Goal: Information Seeking & Learning: Find contact information

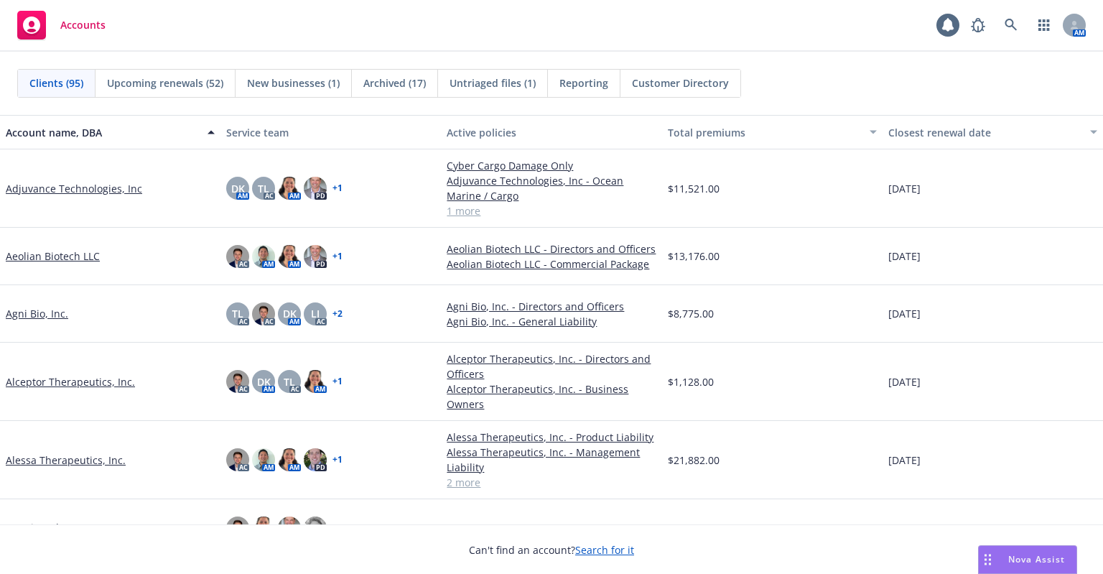
click at [487, 83] on span "Untriaged files (1)" at bounding box center [493, 82] width 86 height 15
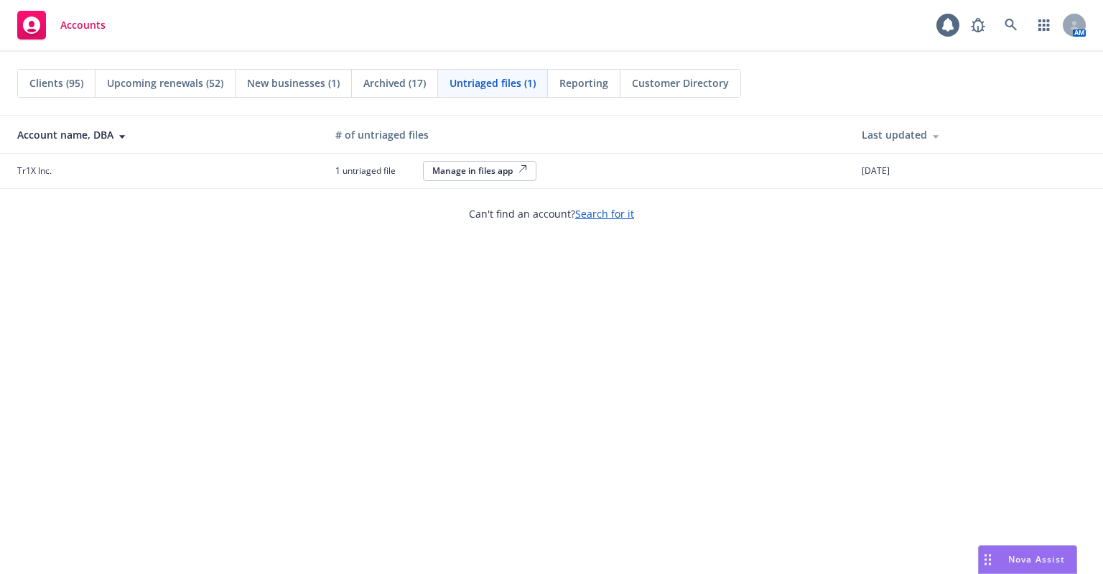
click at [477, 170] on div "Manage in files app" at bounding box center [479, 170] width 95 height 12
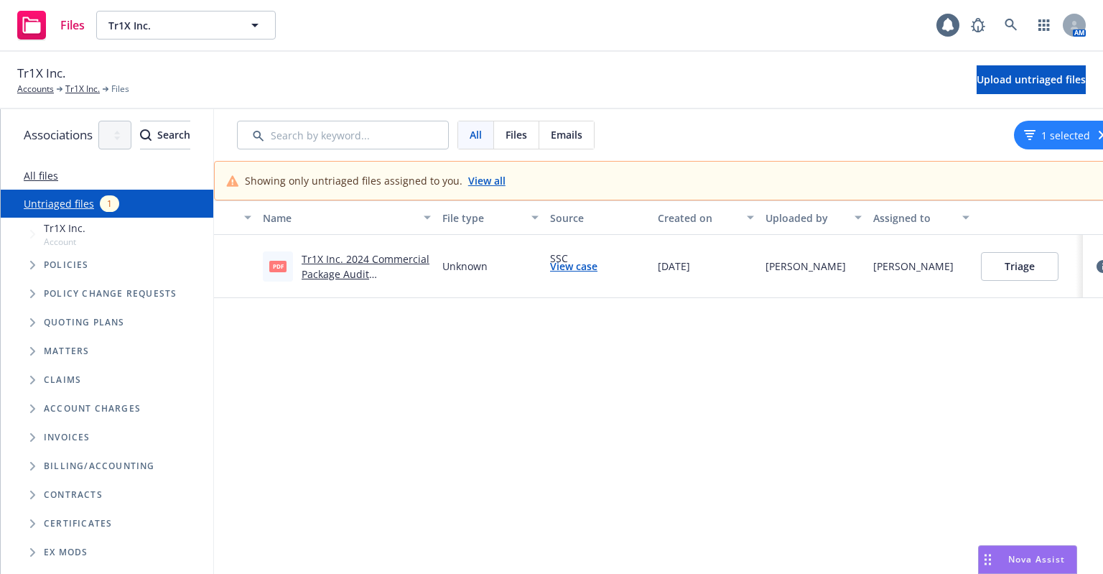
click at [429, 260] on link "Tr1X Inc. 2024 Commercial Package Audit Statement.pdf" at bounding box center [366, 274] width 128 height 44
click at [1059, 268] on button "Triage" at bounding box center [1020, 266] width 78 height 29
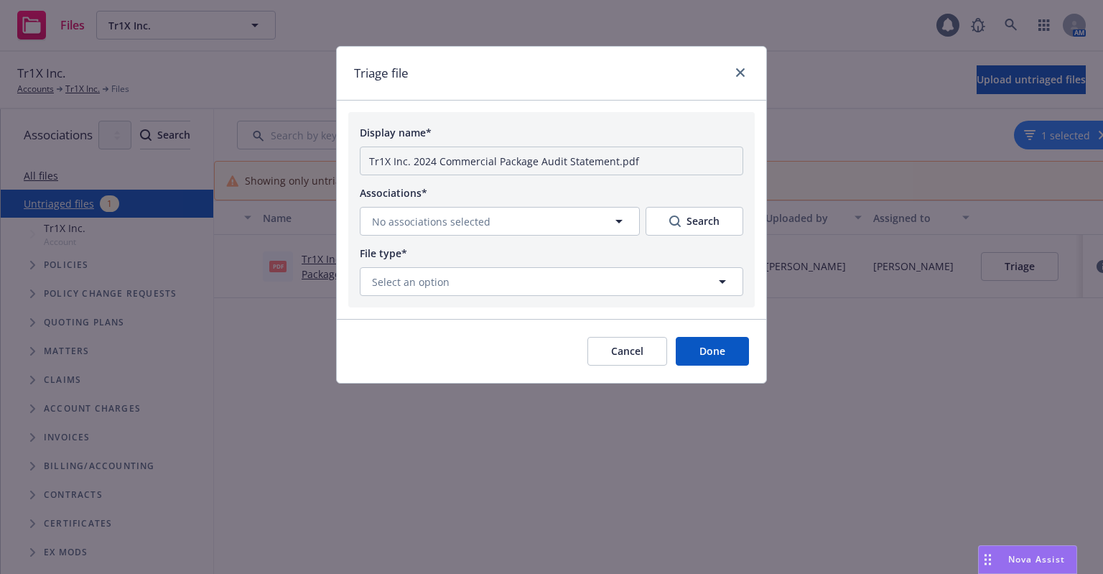
click at [615, 350] on button "Cancel" at bounding box center [628, 351] width 80 height 29
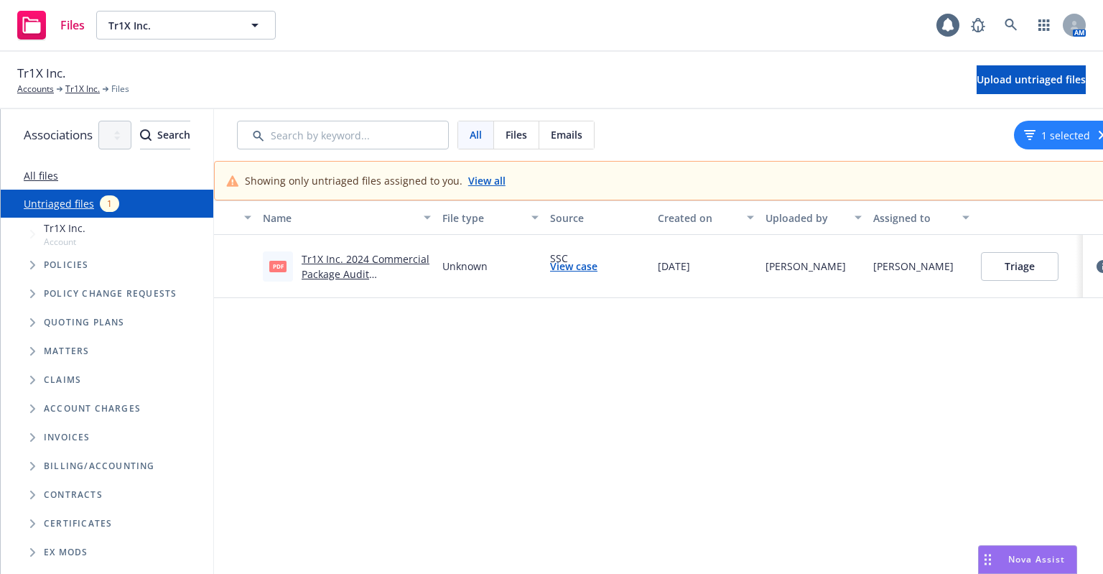
click at [598, 266] on link "View case" at bounding box center [573, 266] width 47 height 15
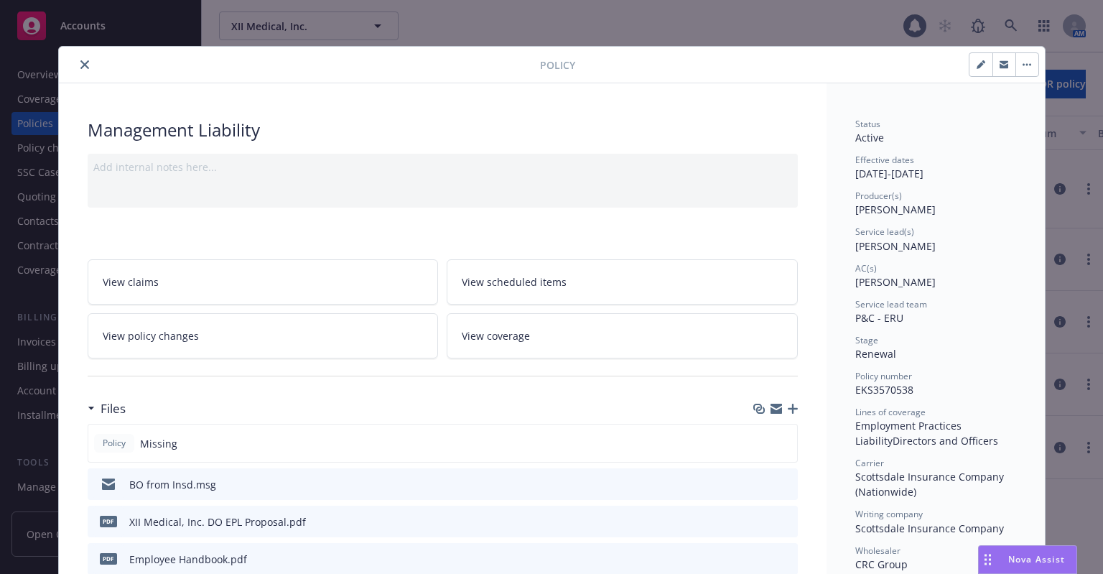
click at [778, 480] on icon "preview file" at bounding box center [784, 483] width 13 height 10
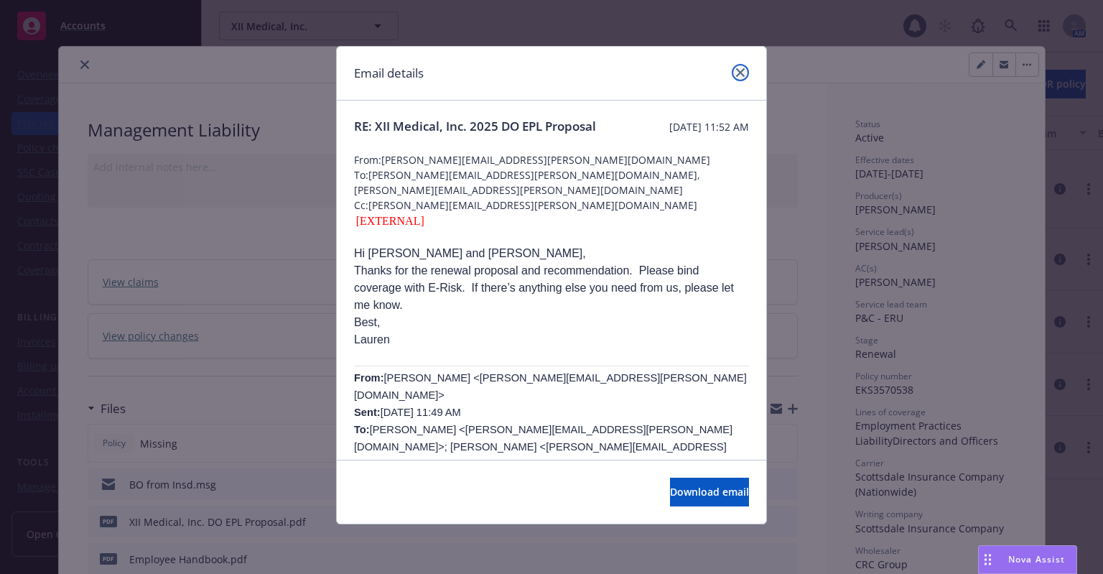
click at [738, 70] on icon "close" at bounding box center [740, 72] width 9 height 9
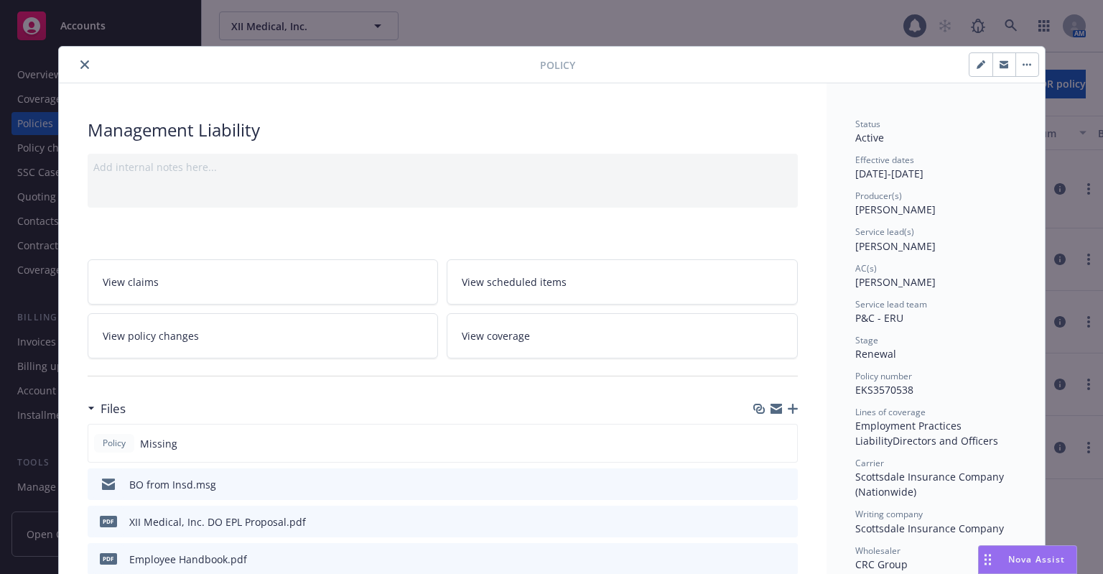
click at [80, 65] on icon "close" at bounding box center [84, 64] width 9 height 9
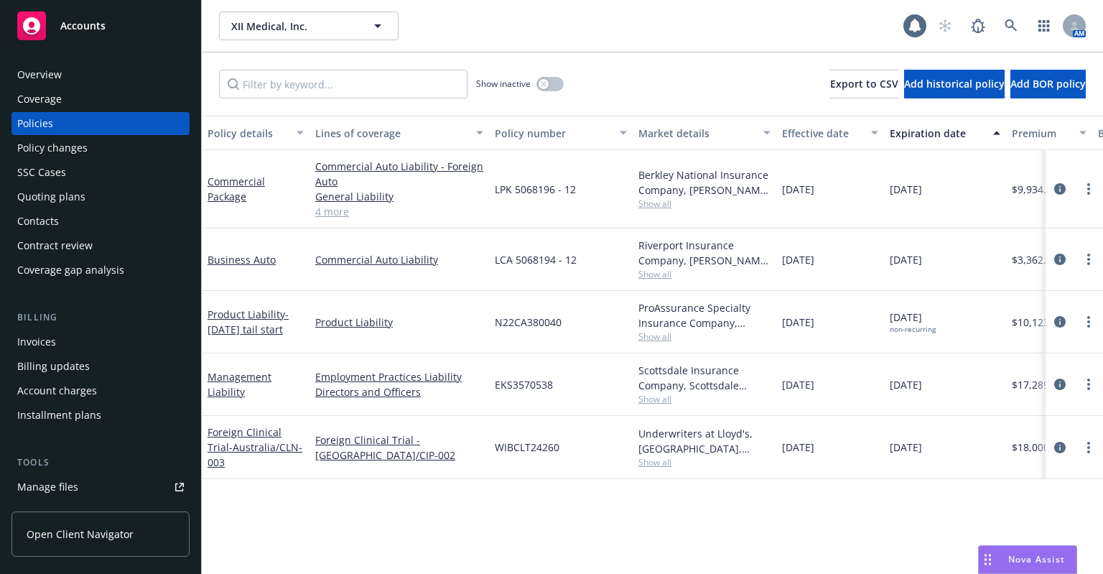
click at [44, 480] on div "Manage files" at bounding box center [47, 486] width 61 height 23
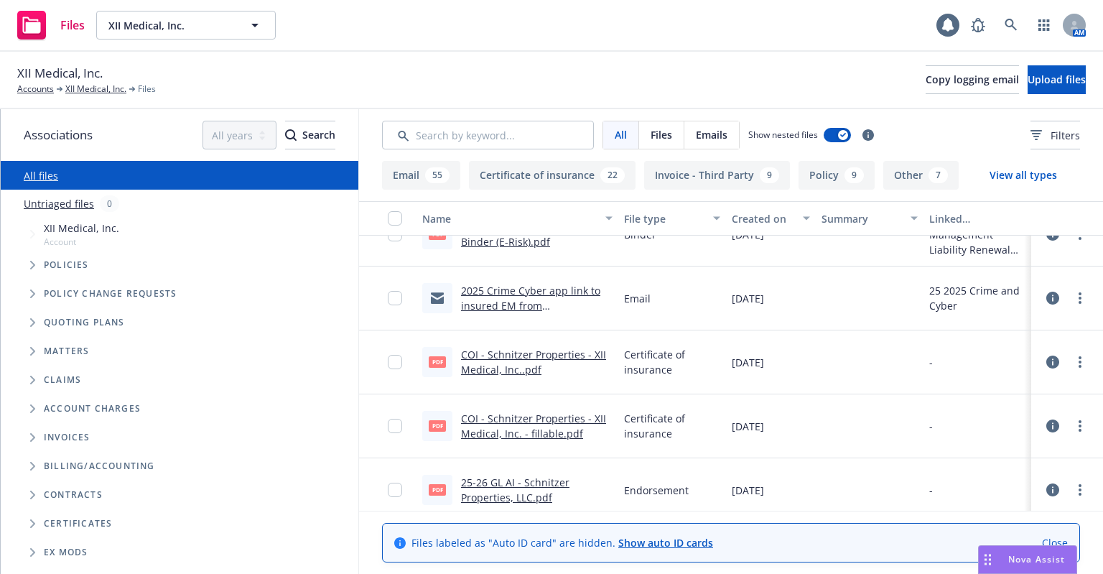
scroll to position [2011, 0]
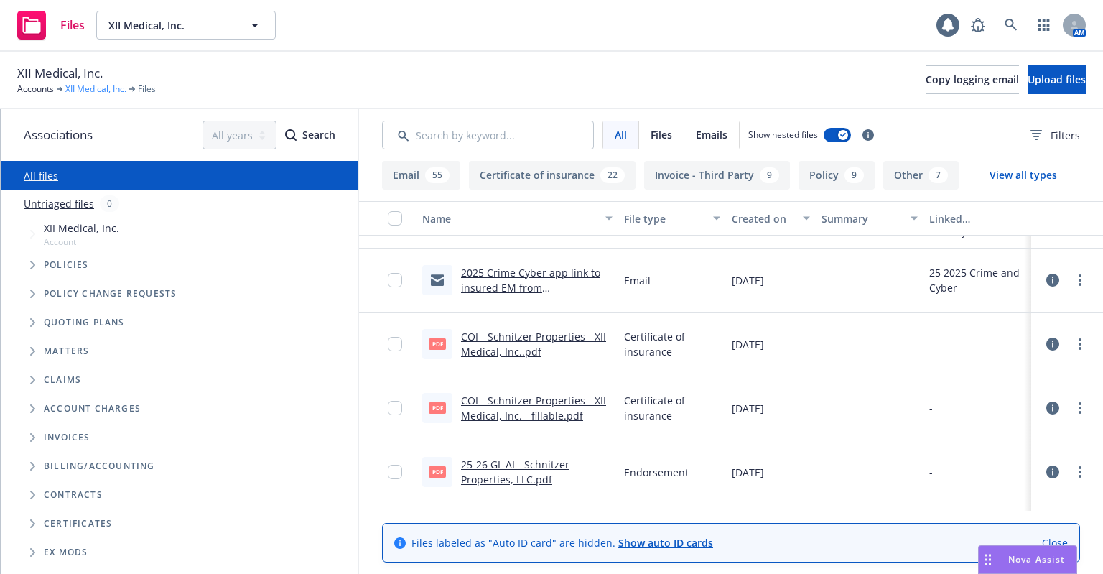
click at [87, 93] on link "XII Medical, Inc." at bounding box center [95, 89] width 61 height 13
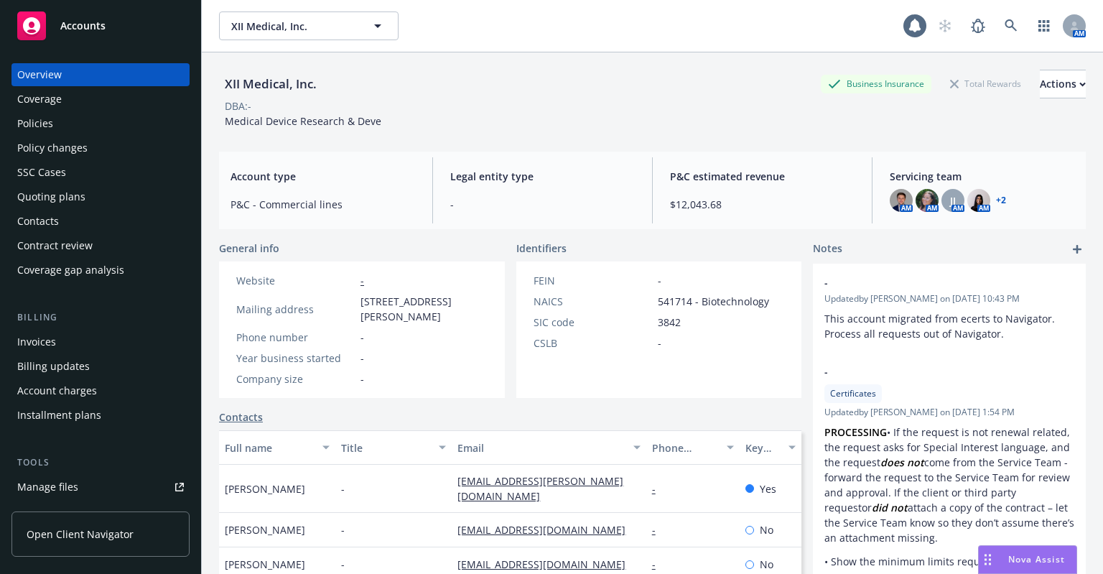
click at [62, 198] on div "Quoting plans" at bounding box center [51, 196] width 68 height 23
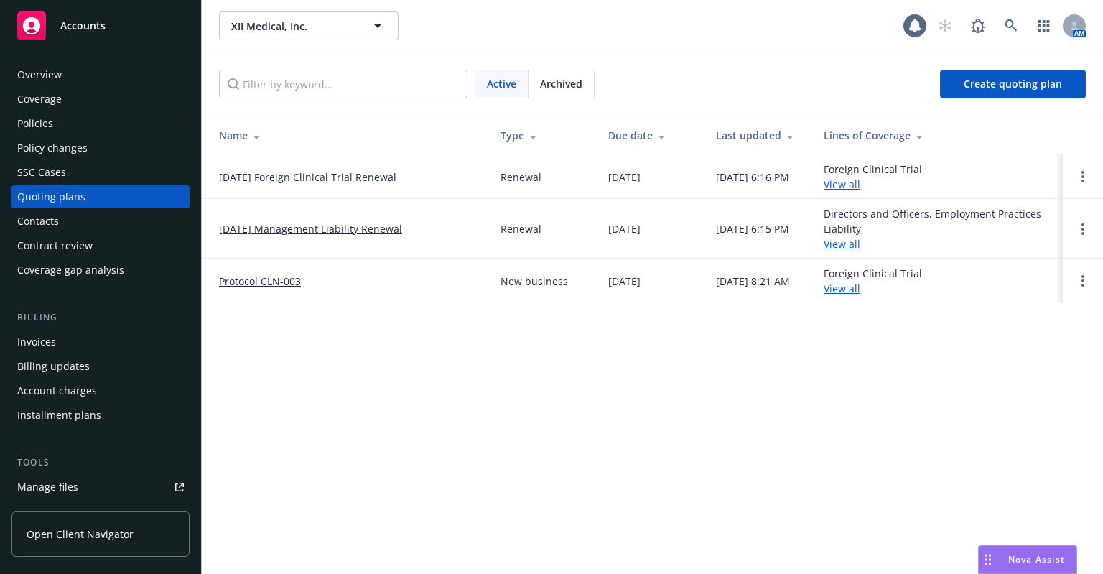
click at [268, 228] on link "[DATE] Management Liability Renewal" at bounding box center [310, 228] width 183 height 15
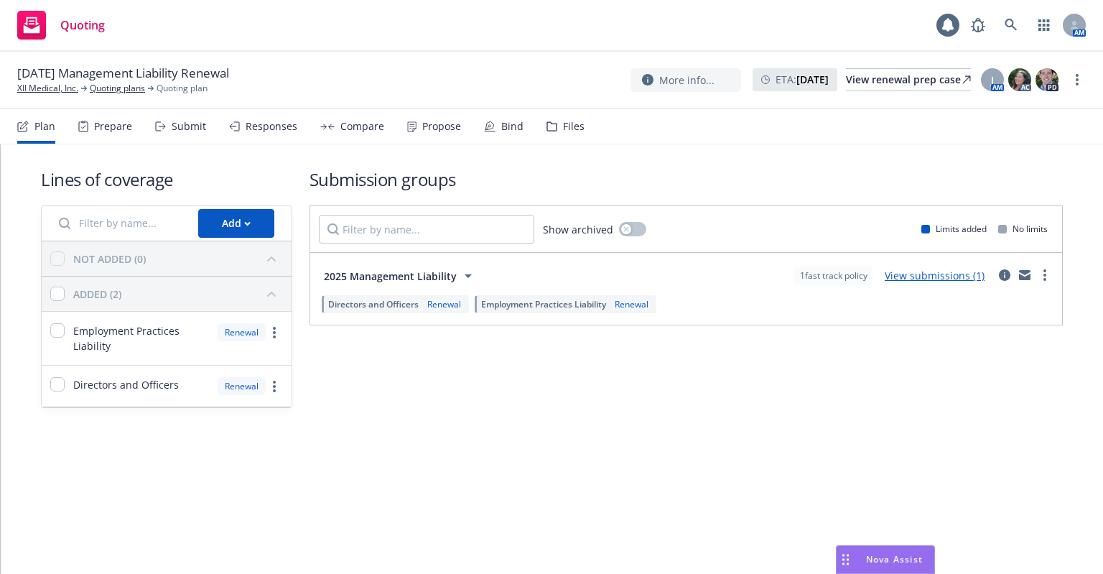
click at [575, 116] on div "Files" at bounding box center [566, 126] width 38 height 34
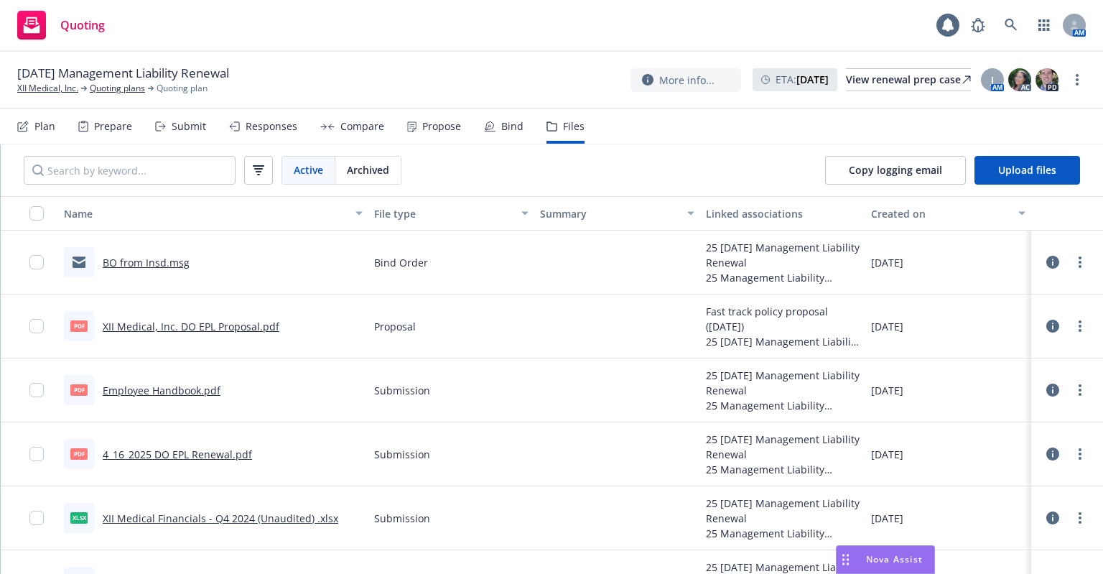
click at [118, 261] on link "BO from Insd.msg" at bounding box center [146, 263] width 87 height 14
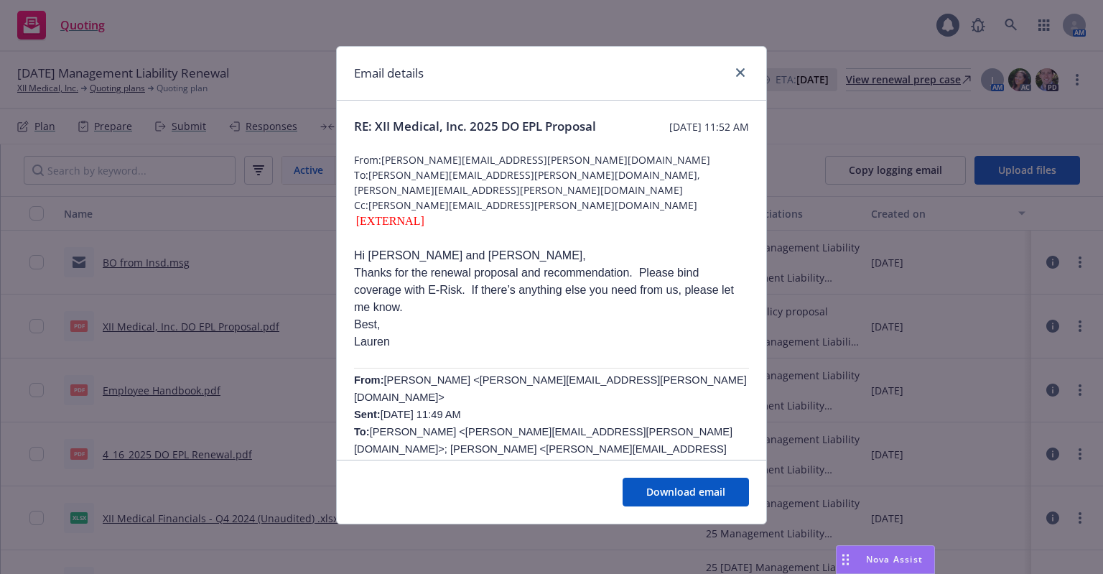
click at [118, 261] on div "Email details RE: XII Medical, Inc. 2025 DO EPL Proposal Wednesday, April 30, 2…" at bounding box center [551, 287] width 1103 height 574
drag, startPoint x: 526, startPoint y: 193, endPoint x: 375, endPoint y: 185, distance: 151.8
click at [372, 186] on span "To: Ilana.Shackelford@newfront.com, Tim.Dunleavy@newfront.com" at bounding box center [551, 182] width 395 height 30
drag, startPoint x: 370, startPoint y: 192, endPoint x: 523, endPoint y: 188, distance: 153.0
click at [523, 188] on span "To: Ilana.Shackelford@newfront.com, Tim.Dunleavy@newfront.com" at bounding box center [551, 182] width 395 height 30
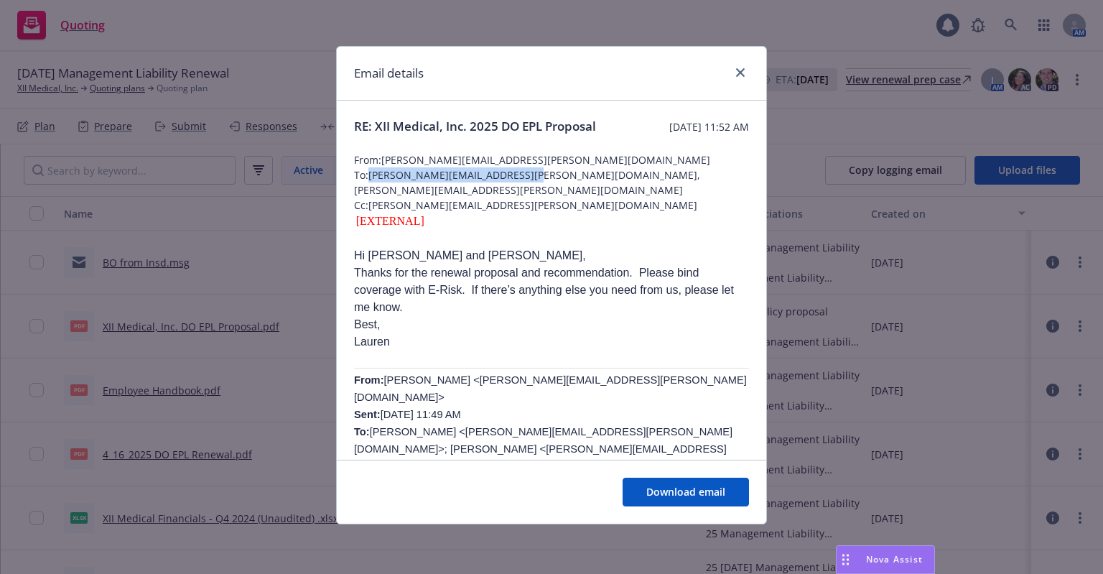
copy span "Ilana.Shackelford@newfront.com"
click at [738, 78] on link "close" at bounding box center [740, 72] width 17 height 17
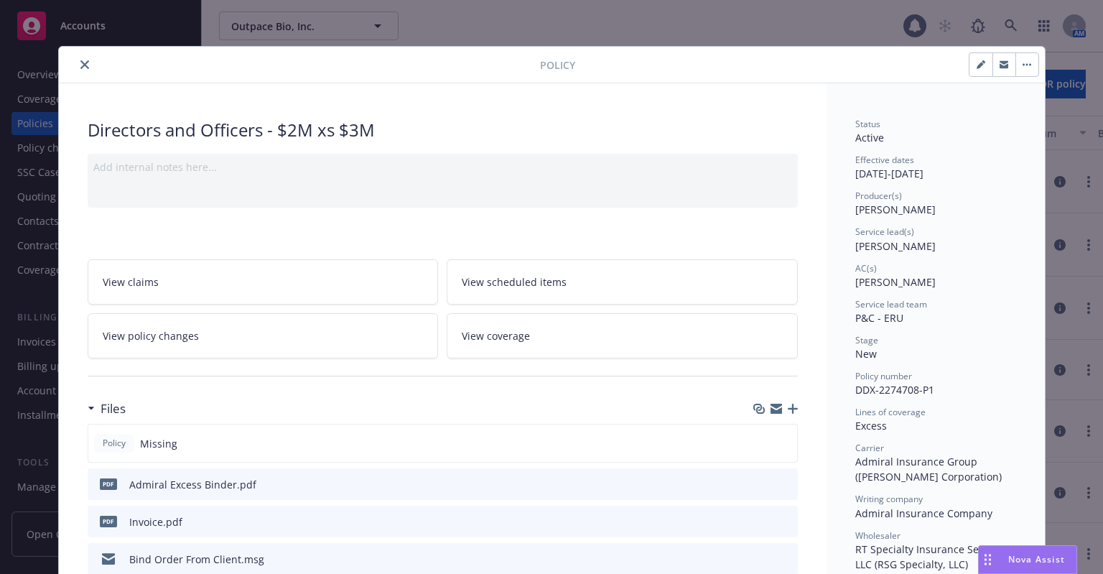
scroll to position [144, 0]
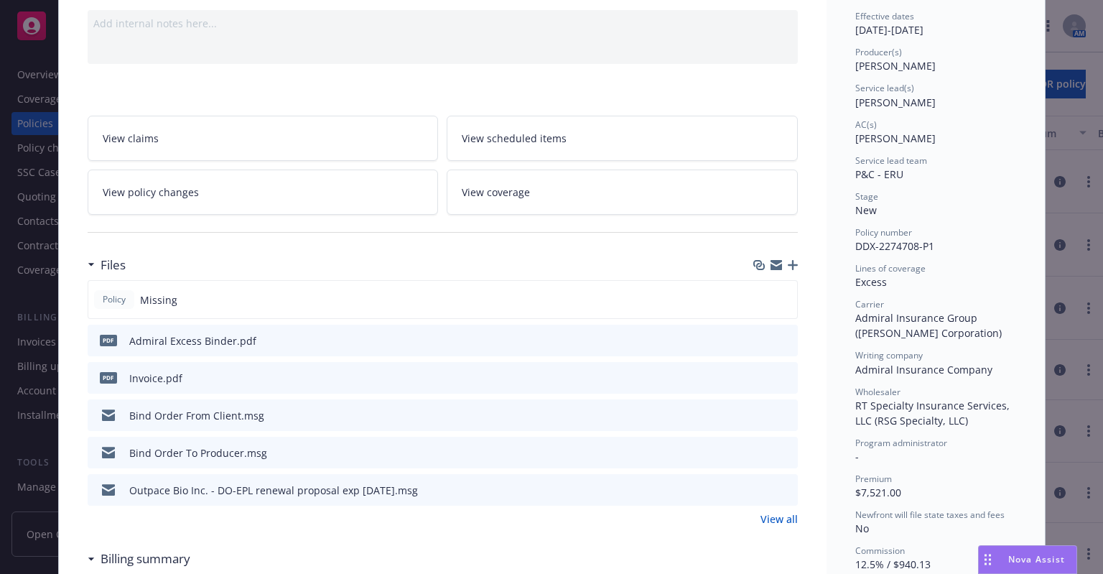
click at [778, 335] on icon "preview file" at bounding box center [784, 340] width 13 height 10
click at [774, 519] on link "View all" at bounding box center [779, 518] width 37 height 15
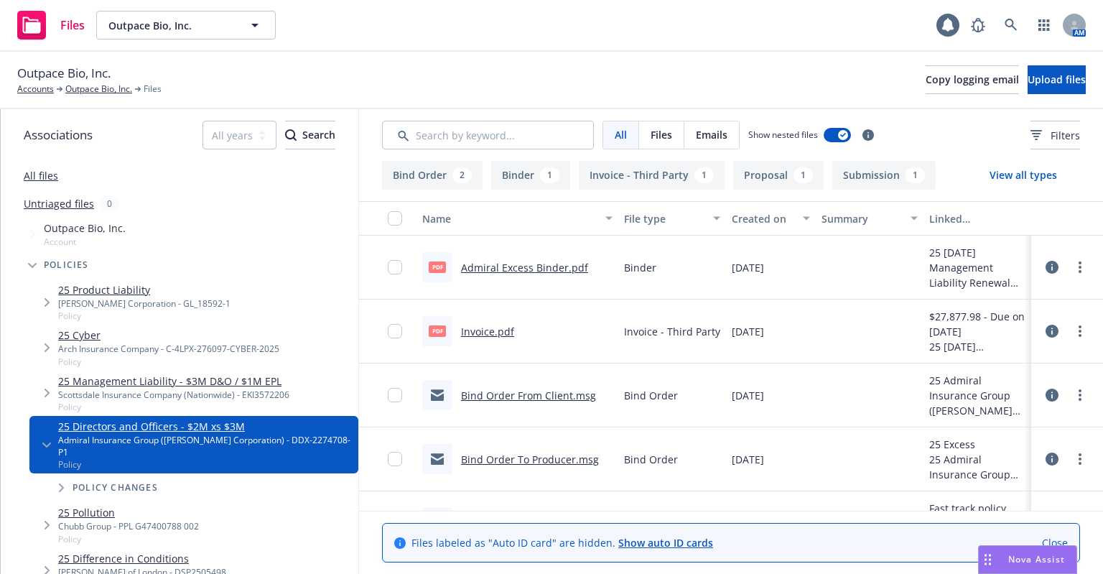
click at [529, 463] on link "Bind Order To Producer.msg" at bounding box center [530, 459] width 138 height 14
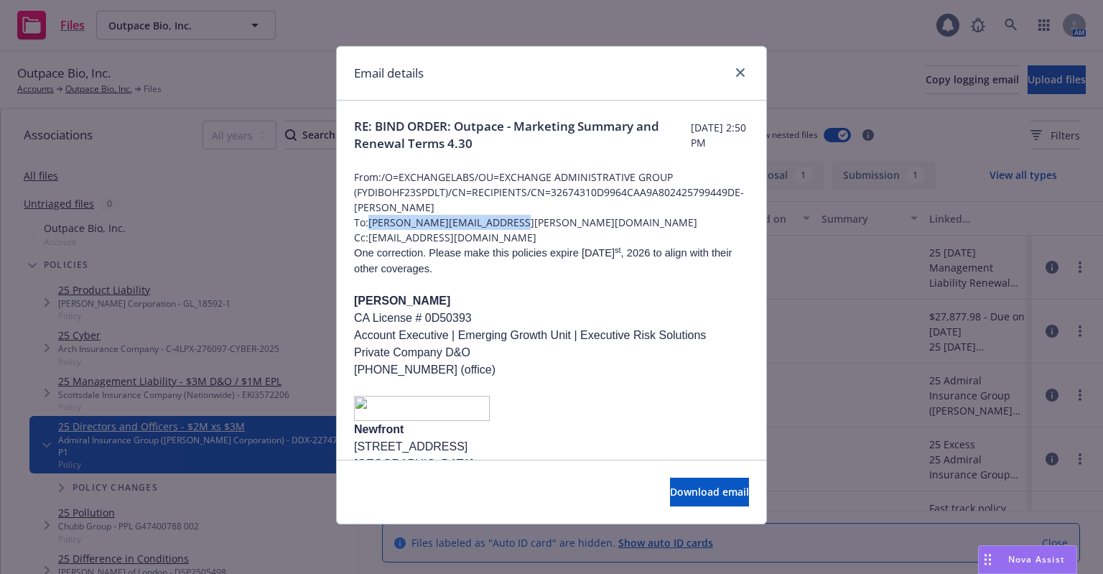
drag, startPoint x: 506, startPoint y: 223, endPoint x: 373, endPoint y: 228, distance: 132.2
click at [373, 228] on span "To: molly.spatz@rtspecialty.com" at bounding box center [551, 222] width 395 height 15
copy span "molly.spatz@rtspecialty.com"
click at [750, 72] on div "Email details" at bounding box center [551, 74] width 429 height 54
click at [743, 77] on link "close" at bounding box center [740, 72] width 17 height 17
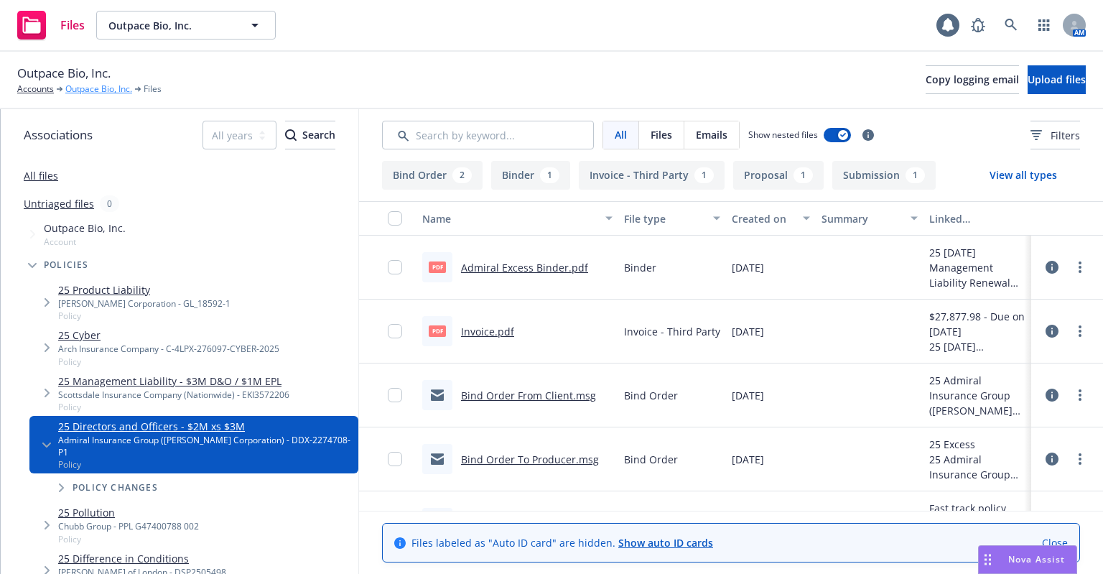
click at [112, 91] on link "Outpace Bio, Inc." at bounding box center [98, 89] width 67 height 13
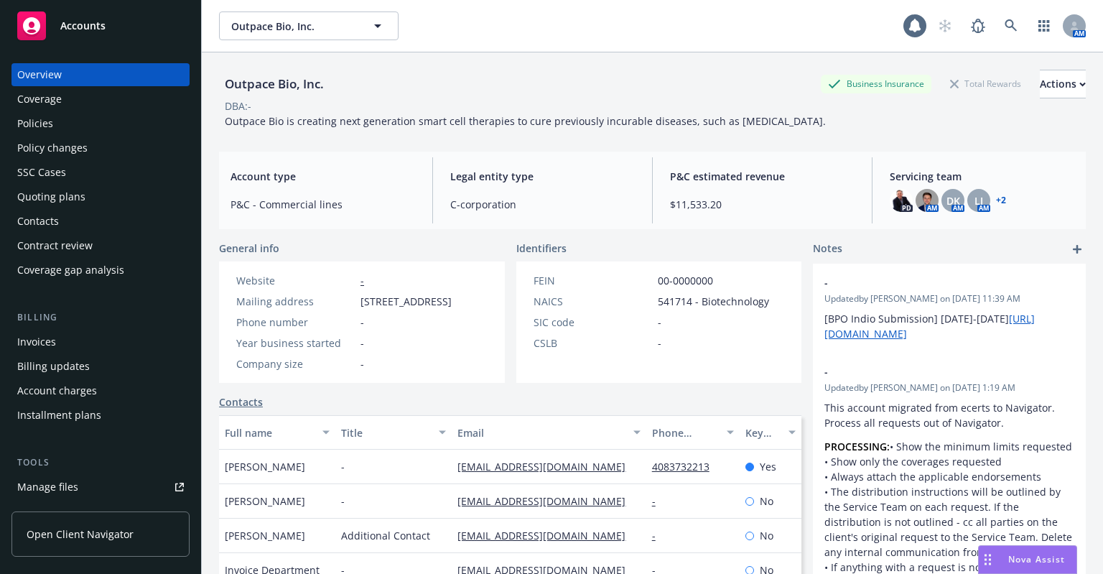
click at [87, 130] on div "Policies" at bounding box center [100, 123] width 167 height 23
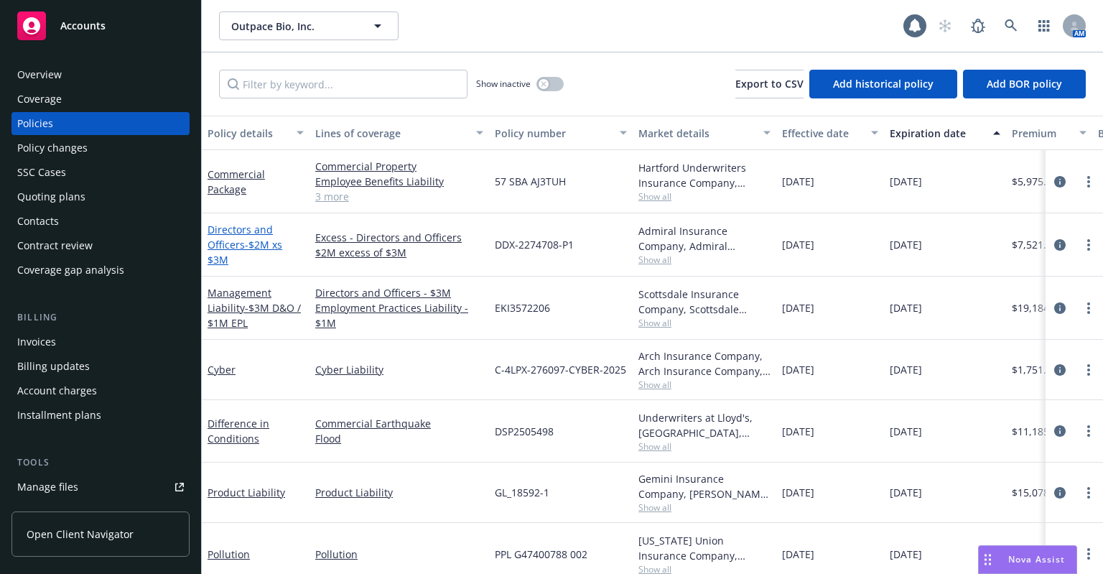
click at [227, 242] on link "Directors and Officers - $2M xs $3M" at bounding box center [245, 245] width 75 height 44
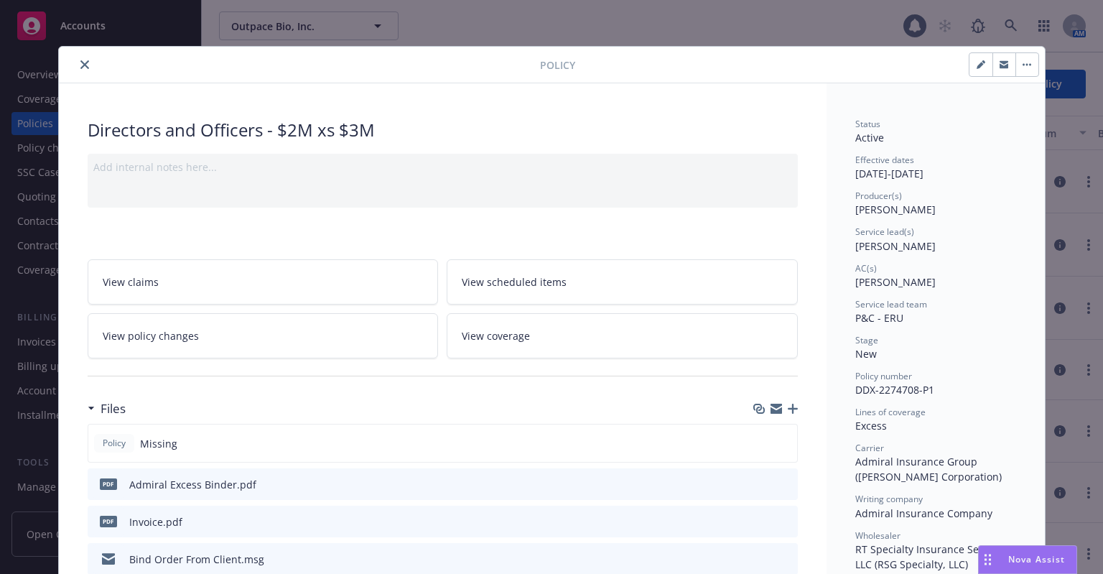
click at [80, 65] on icon "close" at bounding box center [84, 64] width 9 height 9
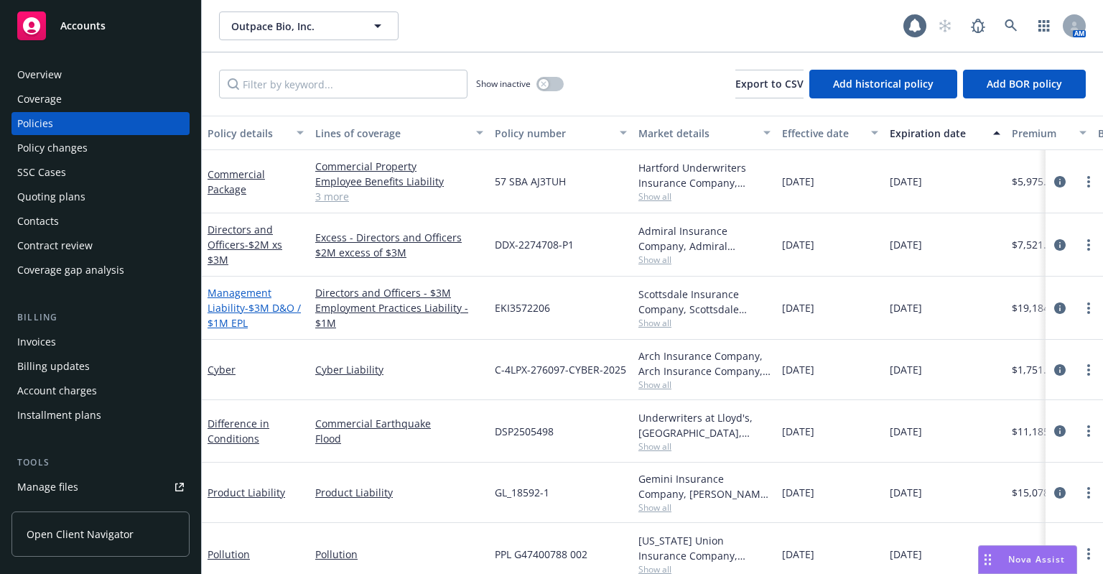
click at [241, 311] on link "Management Liability - $3M D&O / $1M EPL" at bounding box center [254, 308] width 93 height 44
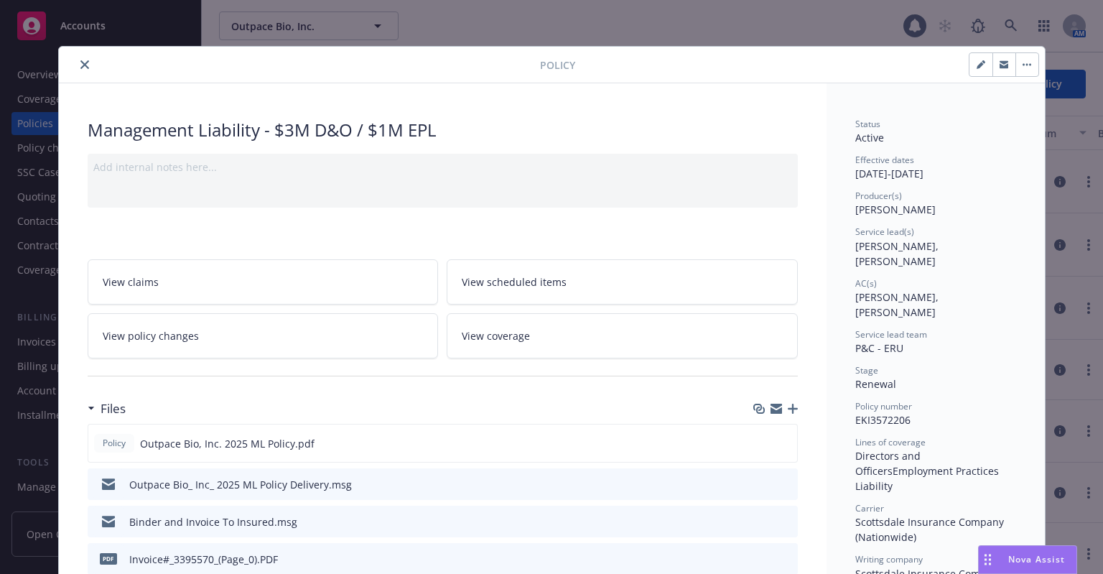
click at [781, 482] on icon "preview file" at bounding box center [784, 483] width 13 height 10
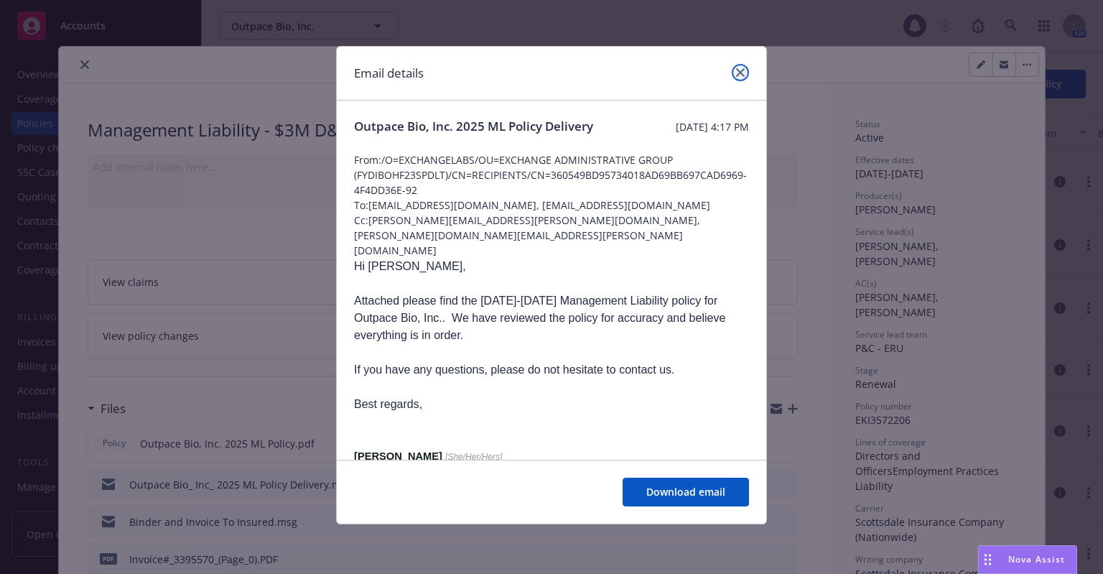
click at [738, 72] on icon "close" at bounding box center [740, 72] width 9 height 9
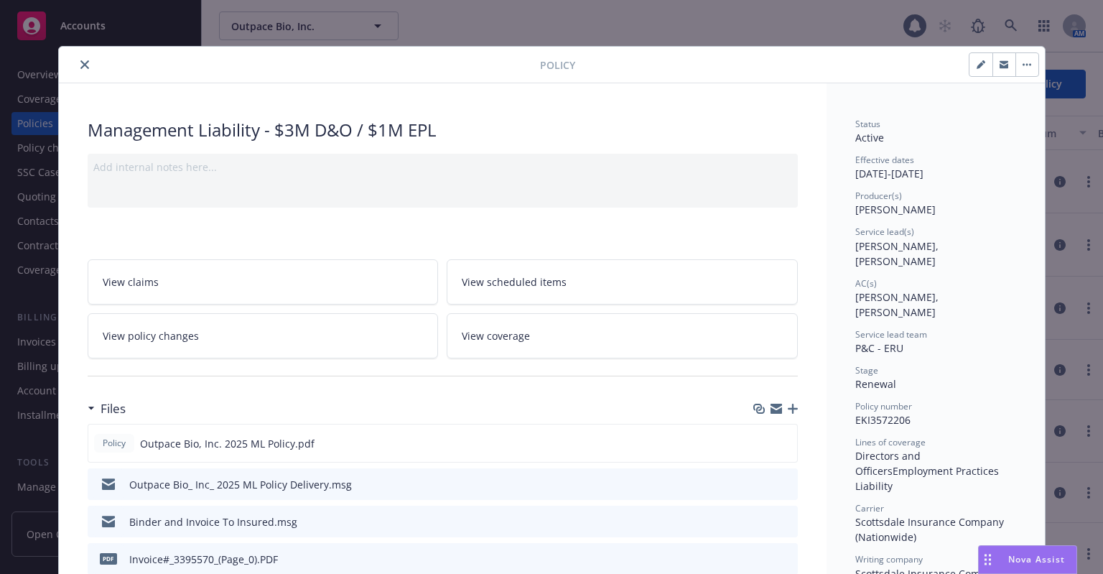
click at [78, 58] on button "close" at bounding box center [84, 64] width 17 height 17
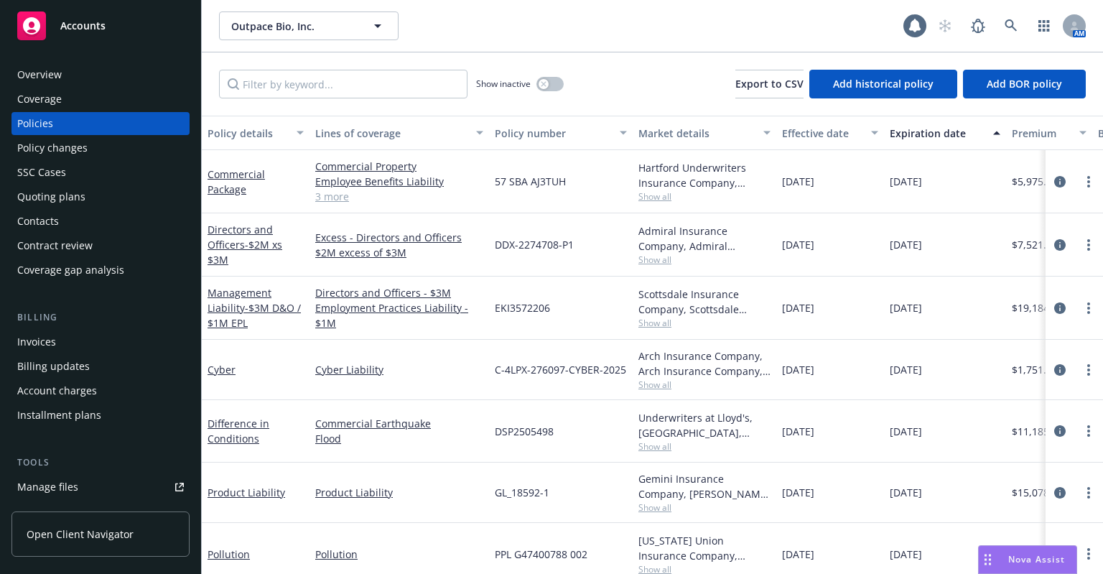
click at [605, 42] on div "Outpace Bio, Inc. Outpace Bio, Inc. 1 AM" at bounding box center [652, 26] width 901 height 52
drag, startPoint x: 579, startPoint y: 243, endPoint x: 488, endPoint y: 238, distance: 90.6
click at [489, 238] on div "DDX-2274708-P1" at bounding box center [561, 244] width 144 height 63
copy span "DDX-2274708-P1"
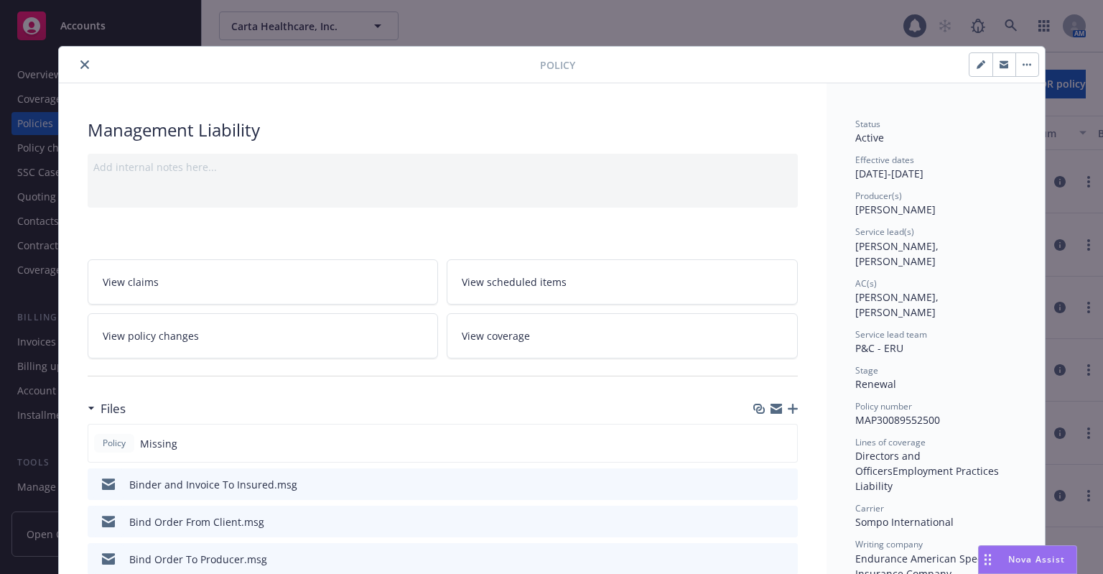
scroll to position [144, 0]
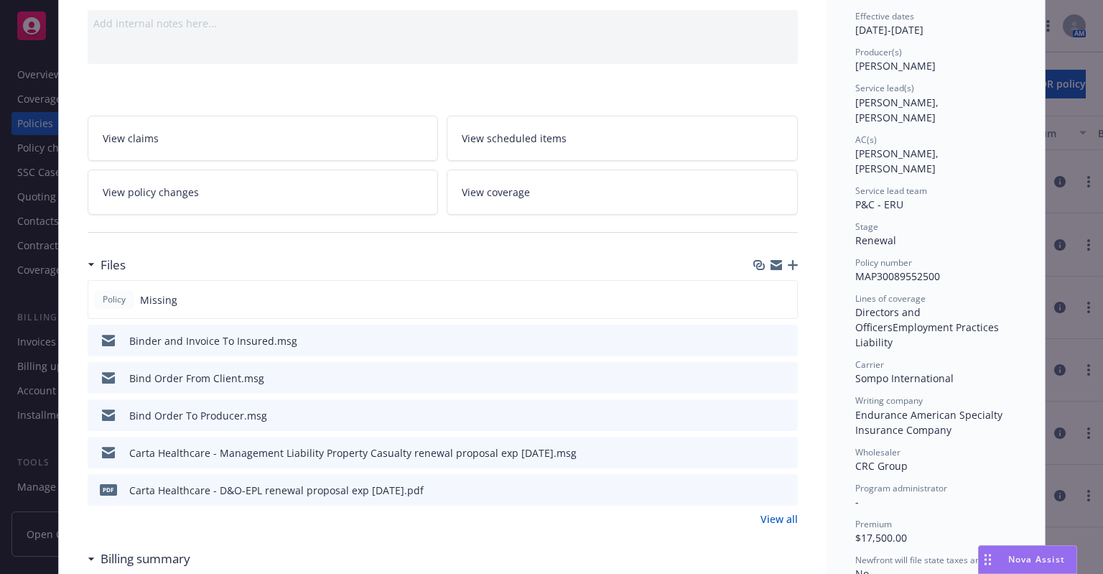
click at [774, 516] on link "View all" at bounding box center [779, 518] width 37 height 15
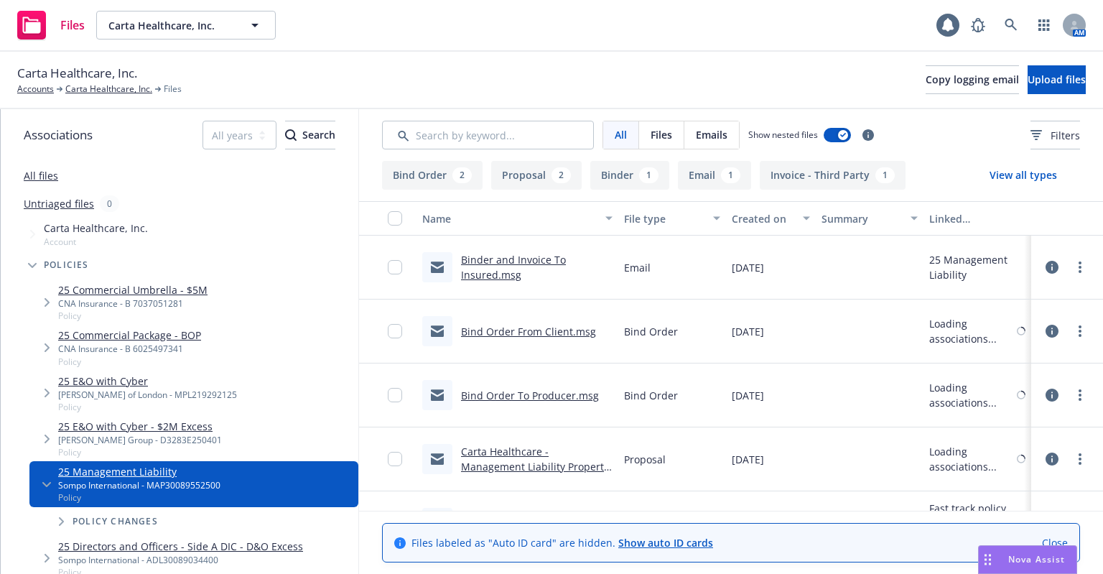
click at [495, 271] on link "Binder and Invoice To Insured.msg" at bounding box center [513, 267] width 105 height 29
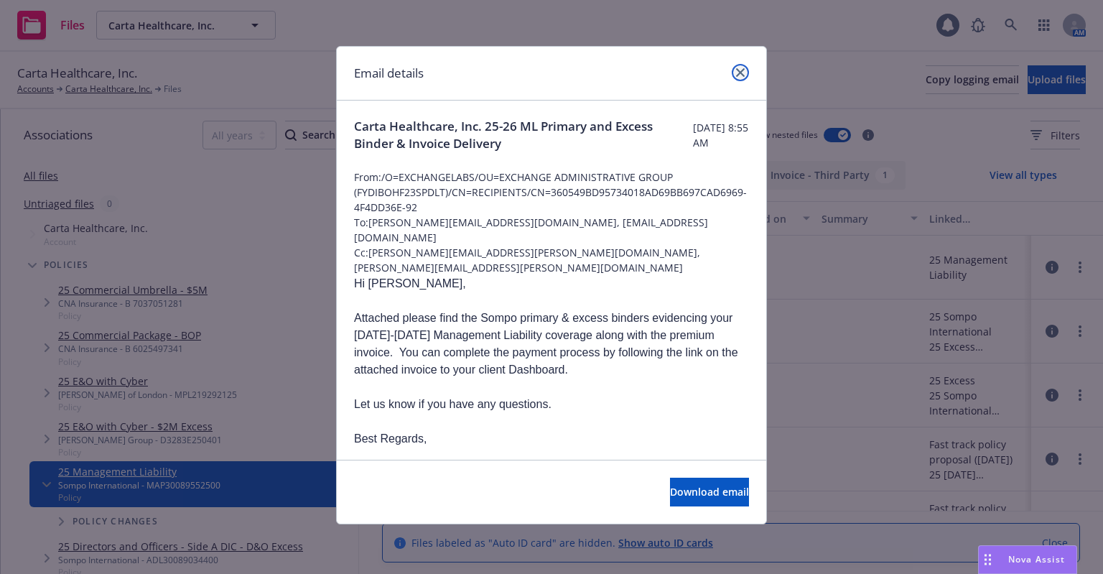
click at [743, 74] on icon "close" at bounding box center [740, 72] width 9 height 9
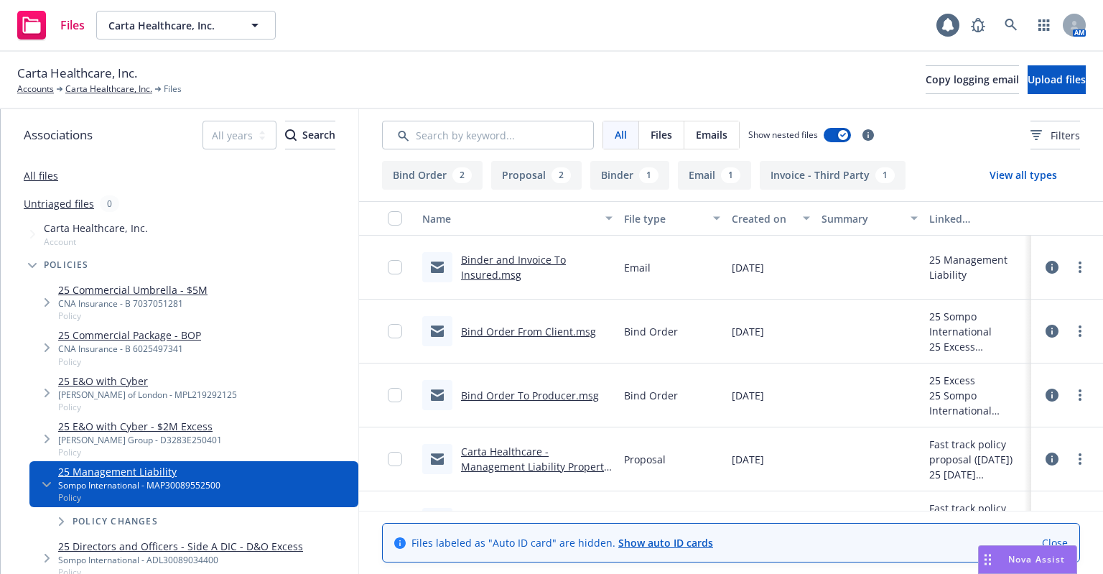
click at [483, 336] on link "Bind Order From Client.msg" at bounding box center [528, 332] width 135 height 14
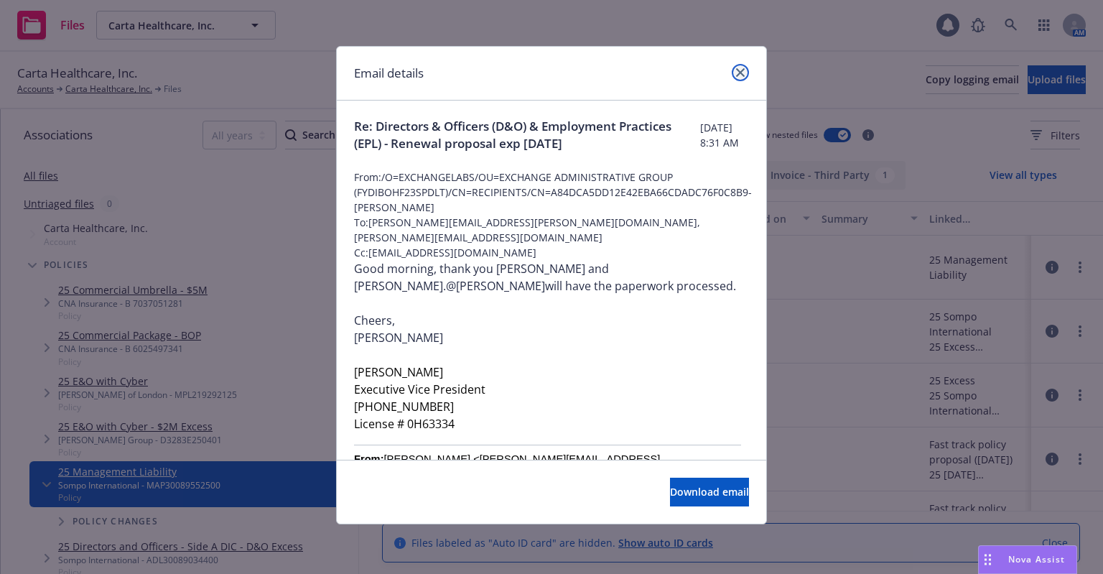
click at [738, 70] on icon "close" at bounding box center [740, 72] width 9 height 9
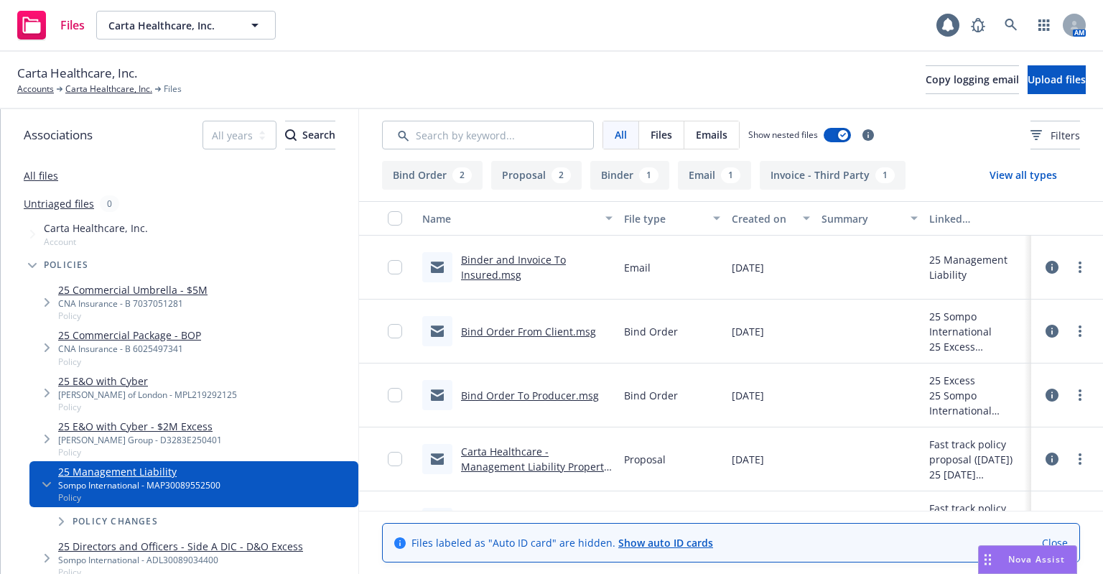
click at [559, 391] on link "Bind Order To Producer.msg" at bounding box center [530, 396] width 138 height 14
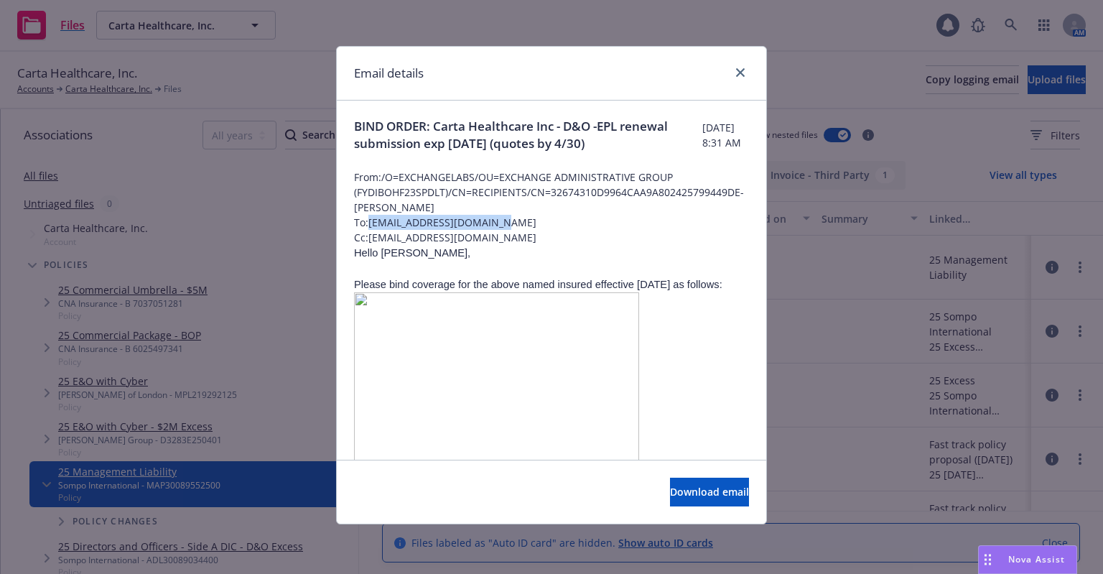
drag, startPoint x: 507, startPoint y: 221, endPoint x: 373, endPoint y: 228, distance: 133.7
click at [373, 228] on span "To: MGaglianese@crcgroup.com" at bounding box center [551, 222] width 395 height 15
copy span "MGaglianese@crcgroup.com"
click at [740, 68] on icon "close" at bounding box center [740, 72] width 9 height 9
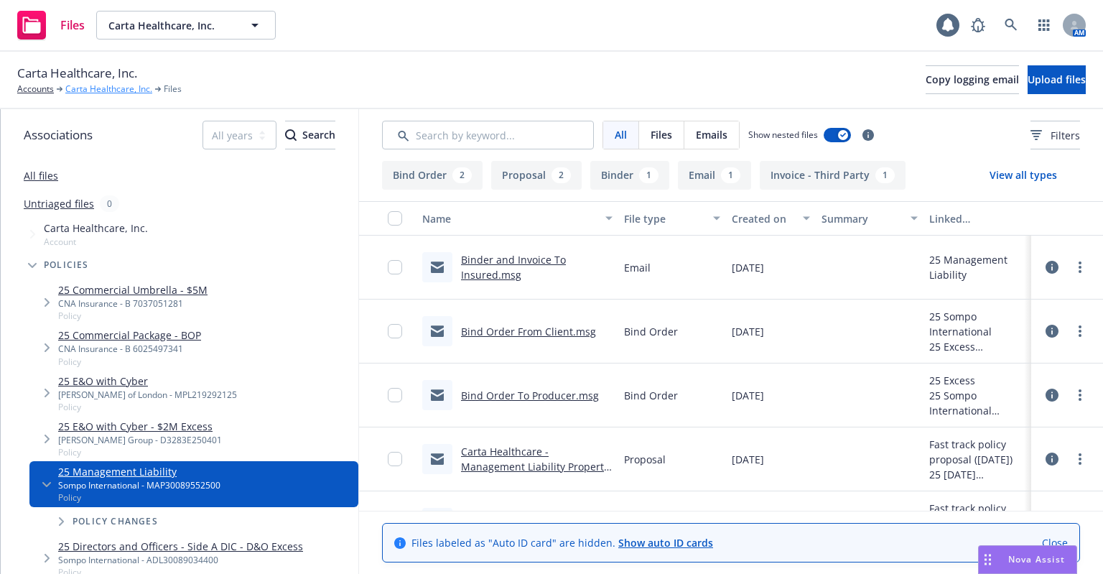
click at [98, 88] on link "Carta Healthcare, Inc." at bounding box center [108, 89] width 87 height 13
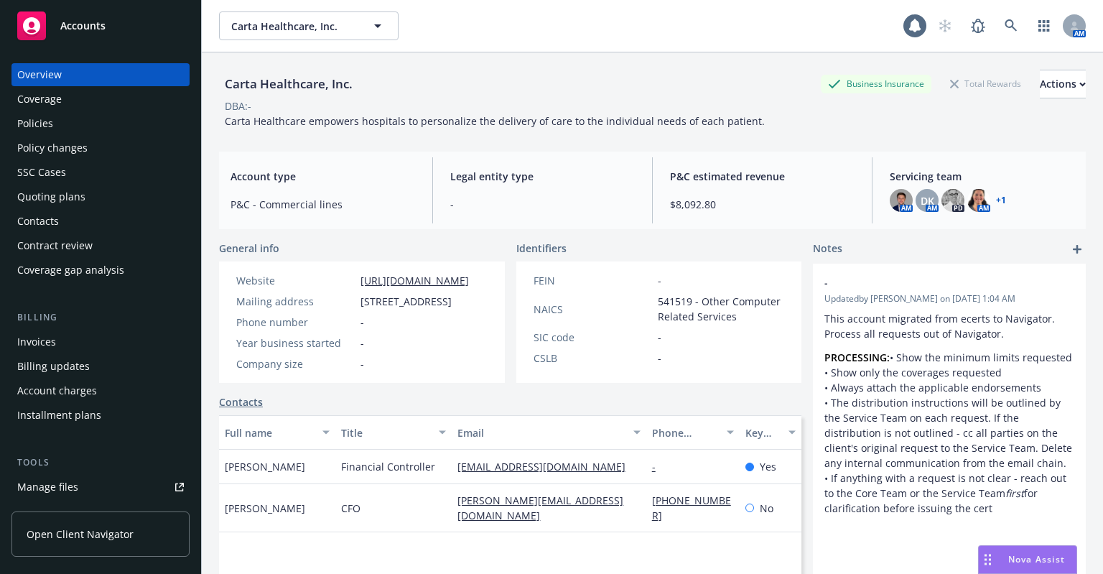
click at [104, 127] on div "Policies" at bounding box center [100, 123] width 167 height 23
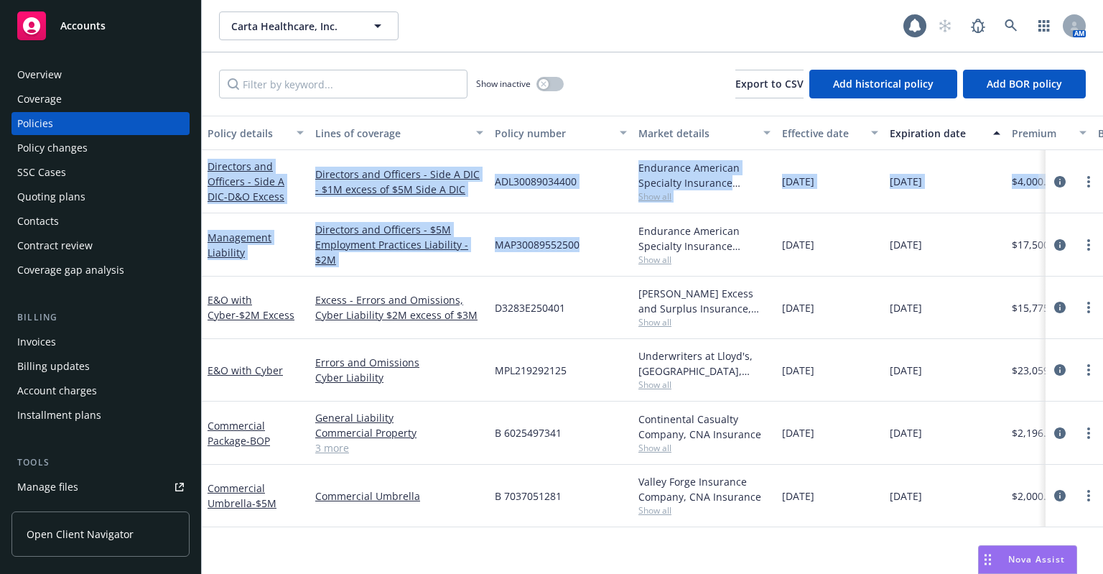
drag, startPoint x: 591, startPoint y: 246, endPoint x: 204, endPoint y: 163, distance: 396.0
click at [204, 163] on div "Directors and Officers - Side A DIC - D&O Excess Directors and Officers - Side …" at bounding box center [895, 322] width 1386 height 345
copy div "Directors and Officers - Side A DIC - D&O Excess Directors and Officers - Side …"
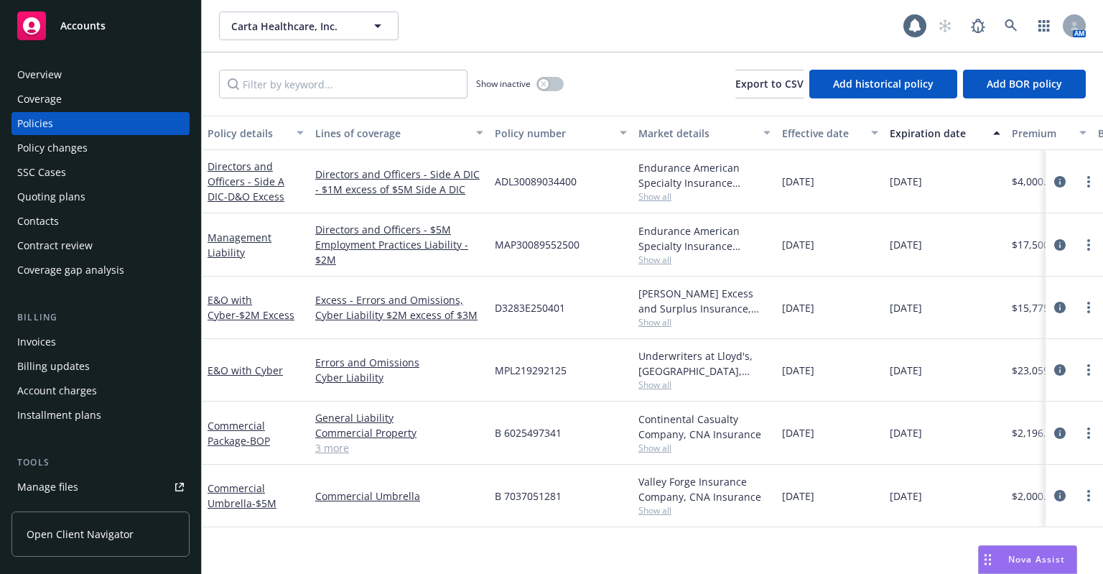
click at [534, 24] on div "Carta Healthcare, Inc. Carta Healthcare, Inc." at bounding box center [561, 25] width 684 height 29
drag, startPoint x: 582, startPoint y: 174, endPoint x: 497, endPoint y: 186, distance: 85.6
click at [497, 186] on div "ADL30089034400" at bounding box center [561, 181] width 144 height 63
copy span "ADL30089034400"
click at [652, 26] on div "Carta Healthcare, Inc. Carta Healthcare, Inc." at bounding box center [561, 25] width 684 height 29
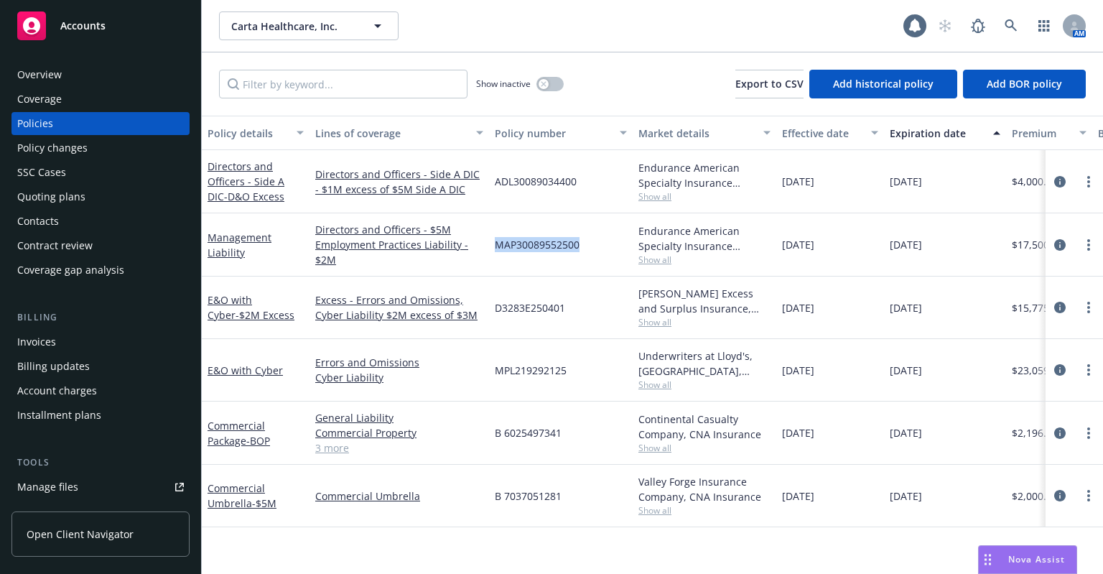
drag, startPoint x: 588, startPoint y: 238, endPoint x: 498, endPoint y: 266, distance: 94.0
click at [498, 266] on div "MAP30089552500" at bounding box center [561, 244] width 144 height 63
copy span "MAP30089552500"
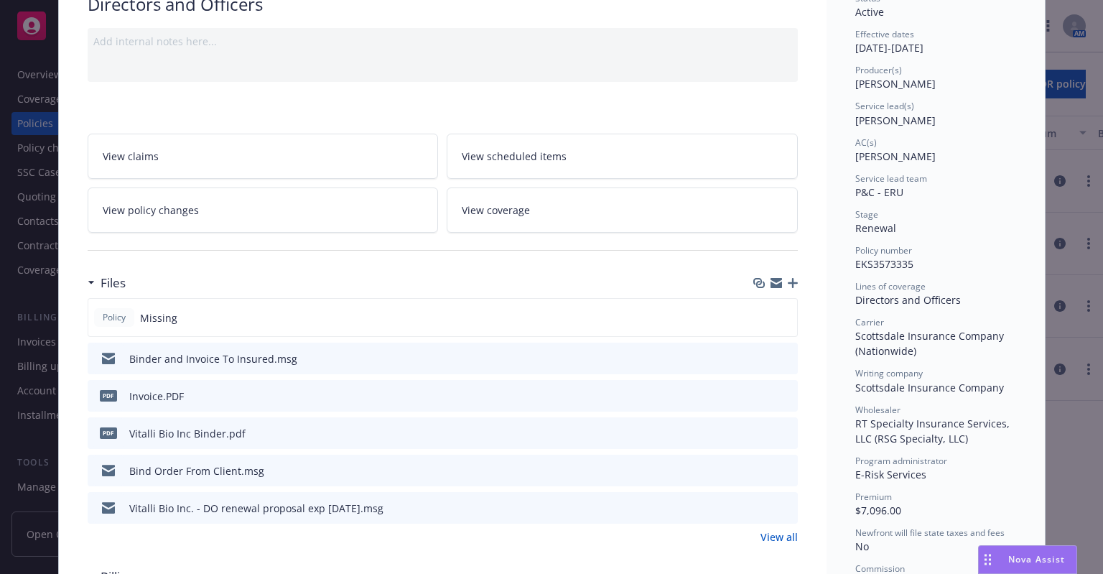
scroll to position [144, 0]
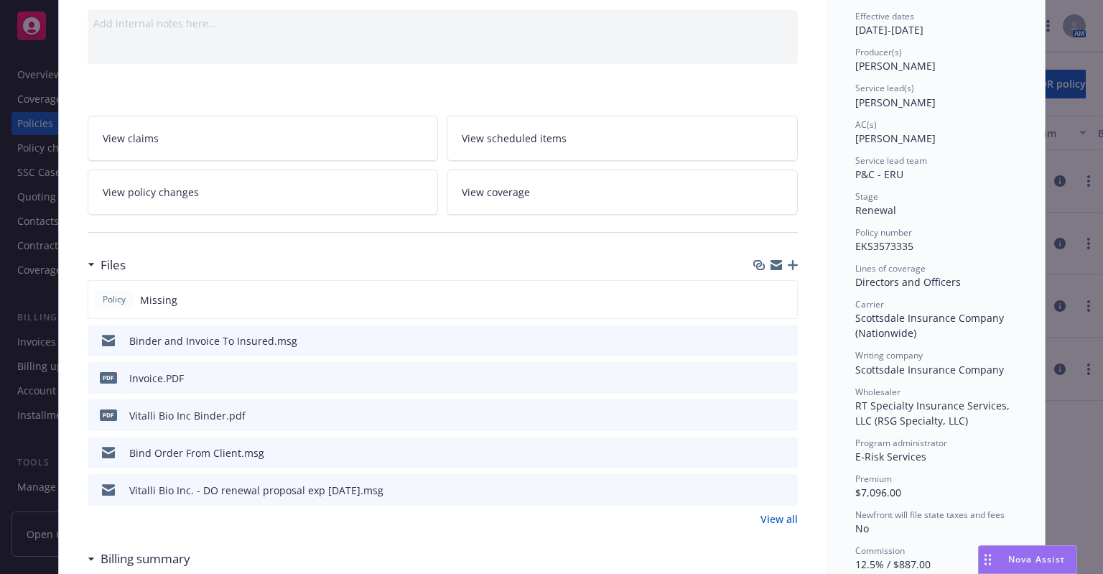
click at [773, 515] on link "View all" at bounding box center [779, 518] width 37 height 15
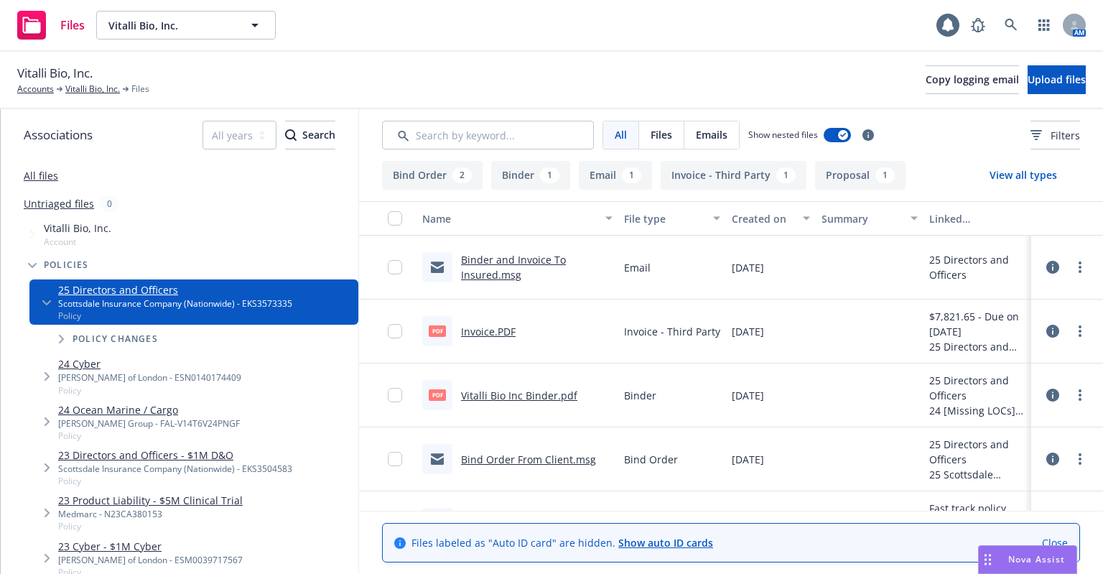
click at [473, 268] on link "Binder and Invoice To Insured.msg" at bounding box center [513, 267] width 105 height 29
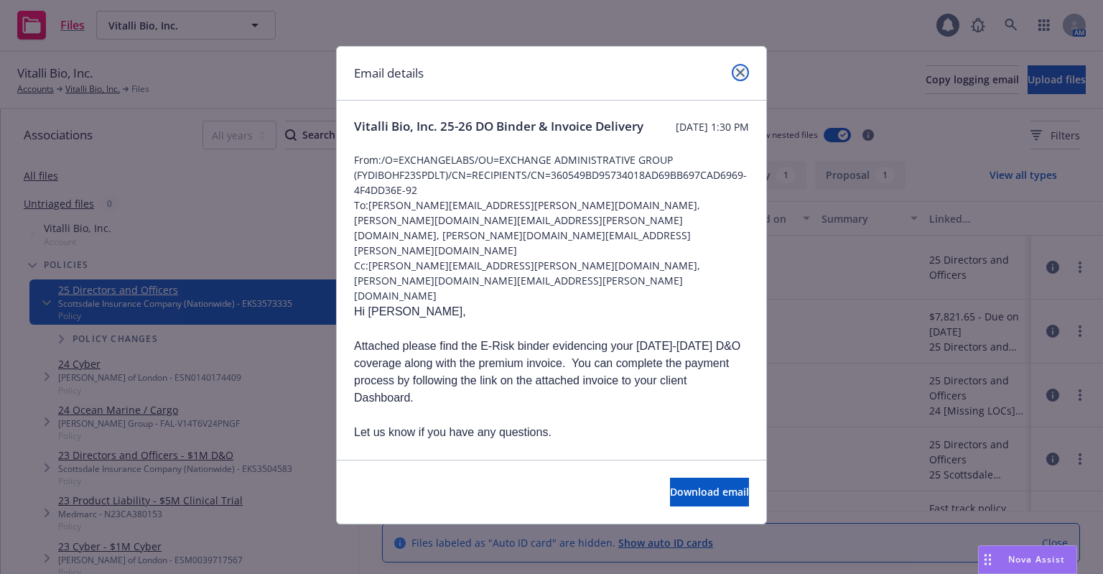
click at [743, 73] on icon "close" at bounding box center [740, 72] width 9 height 9
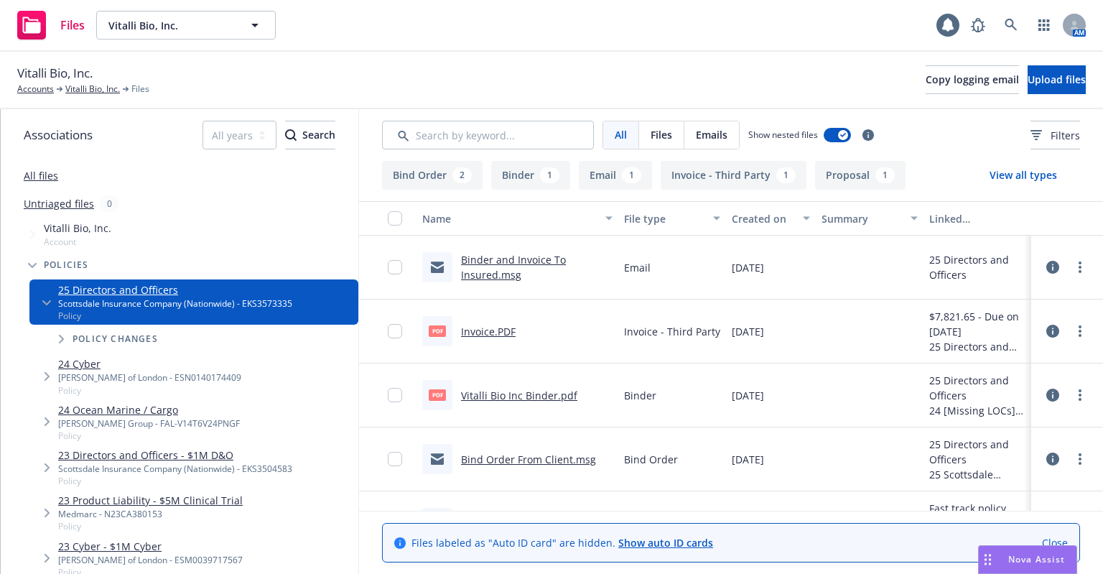
click at [511, 390] on link "Vitalli Bio Inc Binder.pdf" at bounding box center [519, 396] width 116 height 14
click at [76, 90] on link "Vitalli Bio, Inc." at bounding box center [92, 89] width 55 height 13
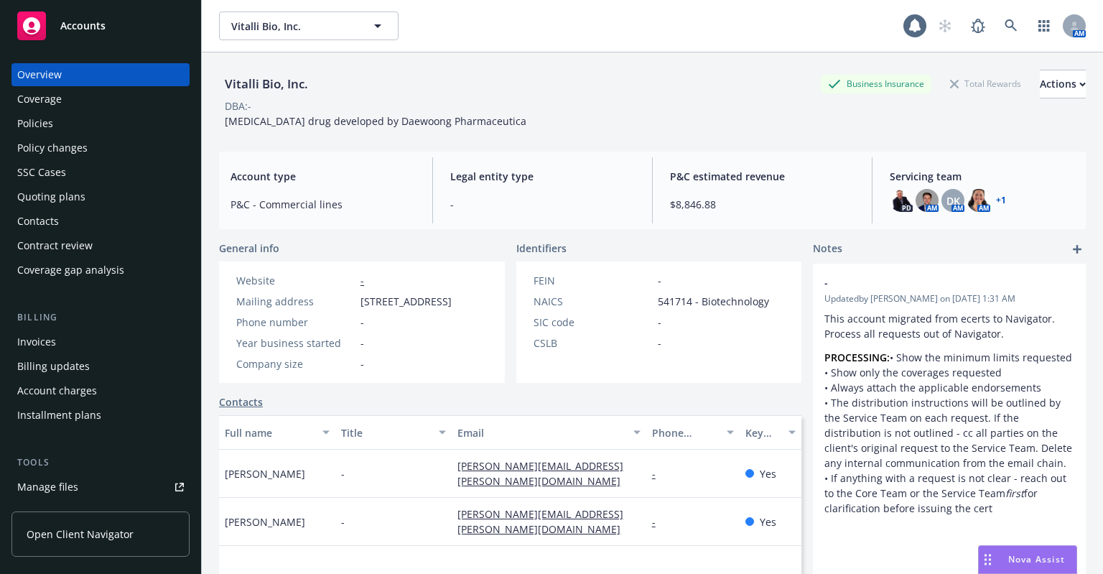
click at [55, 121] on div "Policies" at bounding box center [100, 123] width 167 height 23
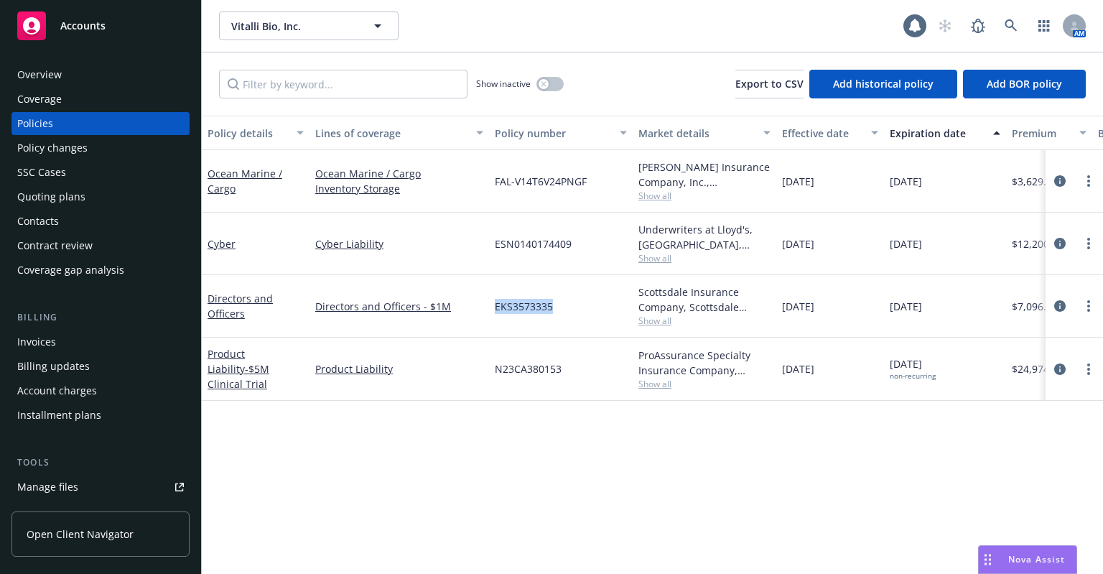
drag, startPoint x: 558, startPoint y: 304, endPoint x: 494, endPoint y: 307, distance: 64.0
click at [494, 307] on div "EKS3573335" at bounding box center [561, 306] width 144 height 62
copy span "EKS3573335"
click at [1018, 27] on link at bounding box center [1011, 25] width 29 height 29
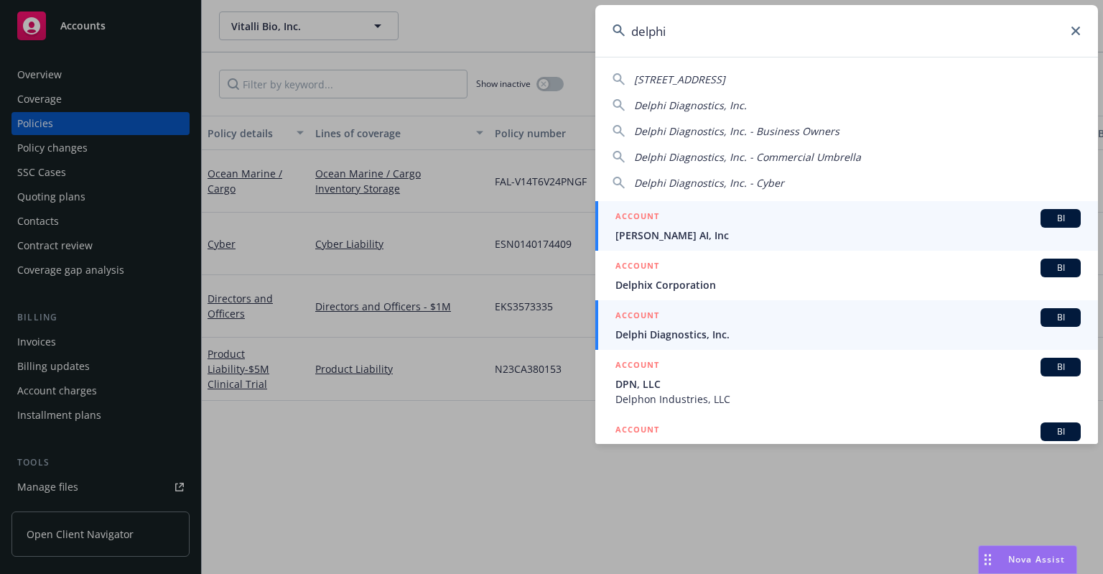
type input "delphi"
click at [686, 342] on link "ACCOUNT BI Delphi Diagnostics, Inc." at bounding box center [846, 325] width 503 height 50
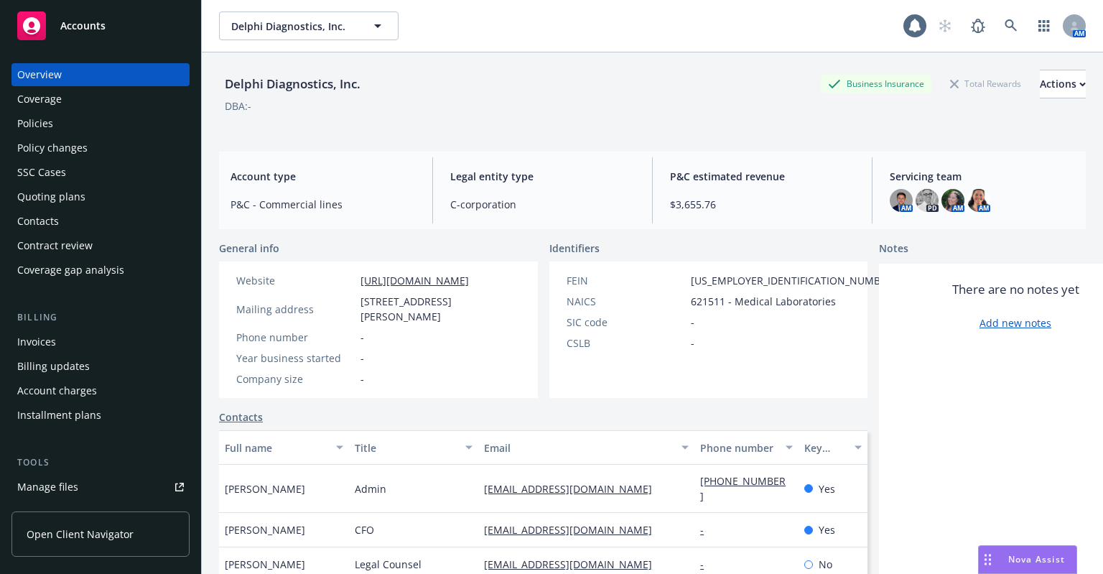
click at [43, 134] on div "Policies" at bounding box center [35, 123] width 36 height 23
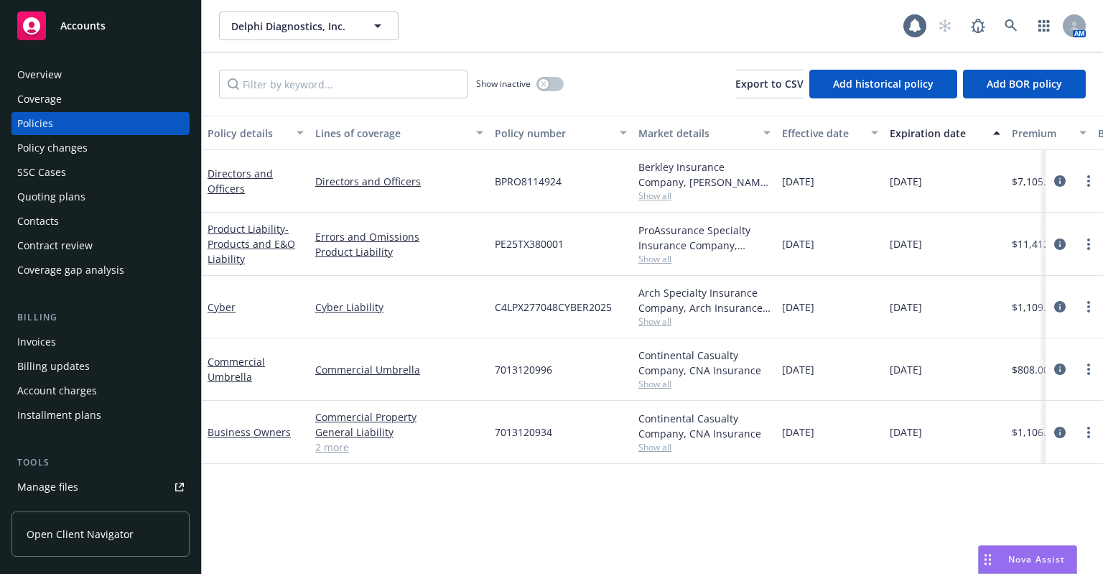
click at [68, 197] on div "Quoting plans" at bounding box center [51, 196] width 68 height 23
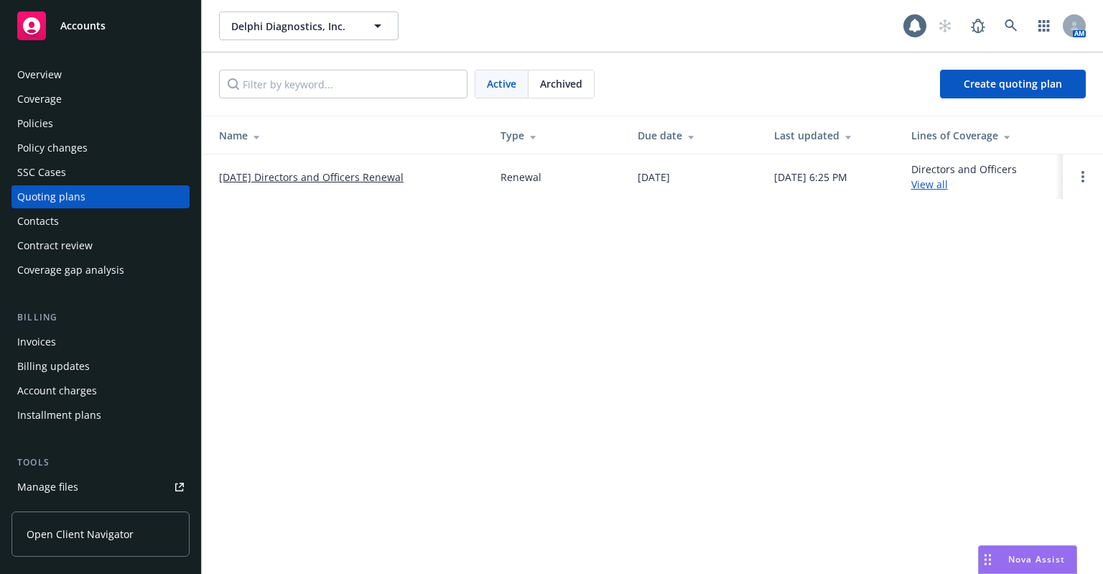
click at [290, 177] on link "[DATE] Directors and Officers Renewal" at bounding box center [311, 177] width 185 height 15
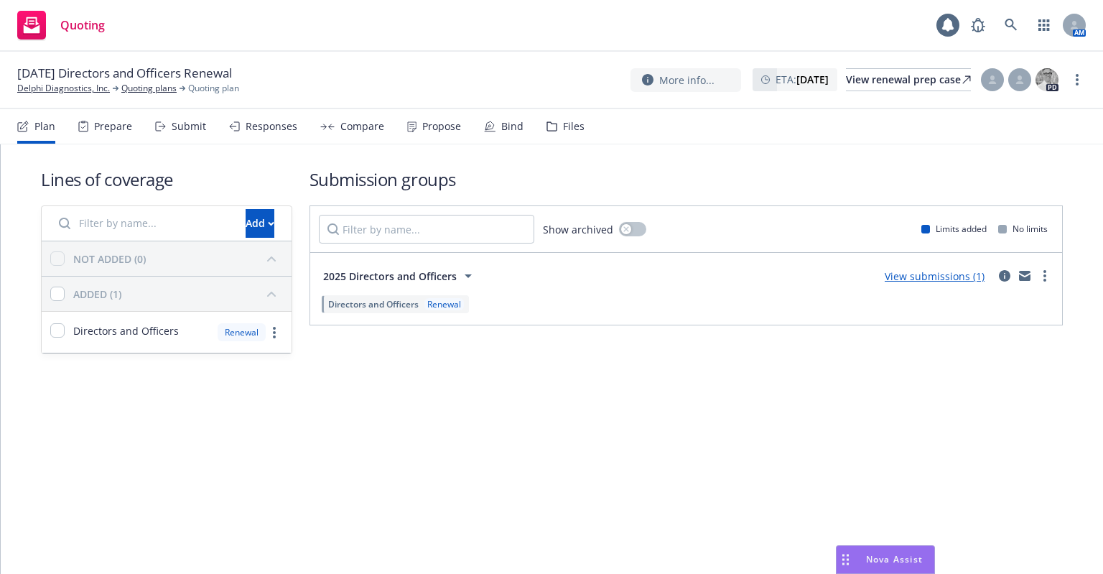
click at [572, 132] on div "Files" at bounding box center [574, 126] width 22 height 11
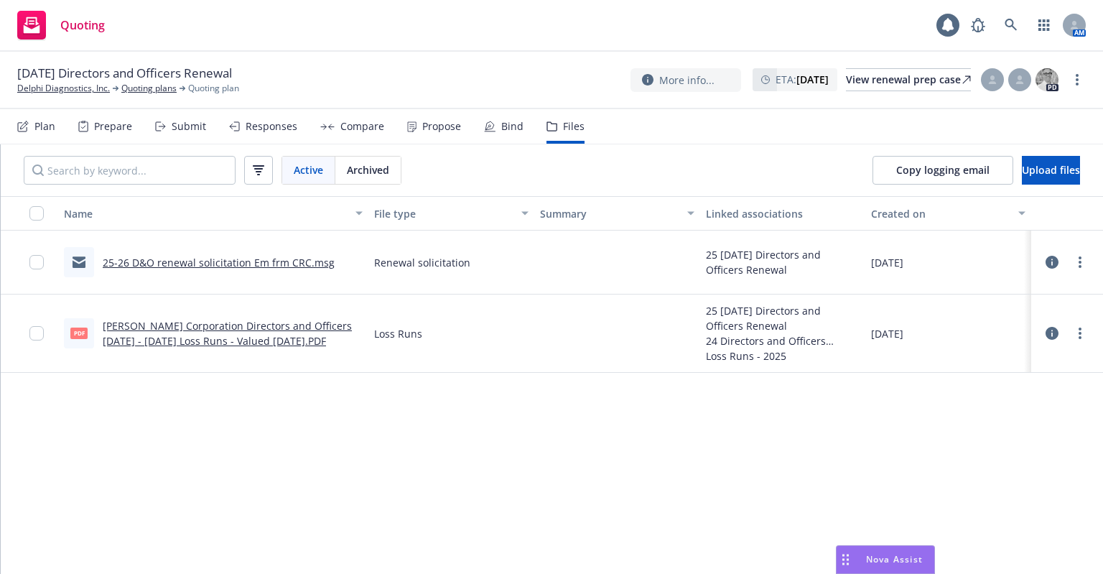
click at [116, 131] on div "Prepare" at bounding box center [113, 126] width 38 height 11
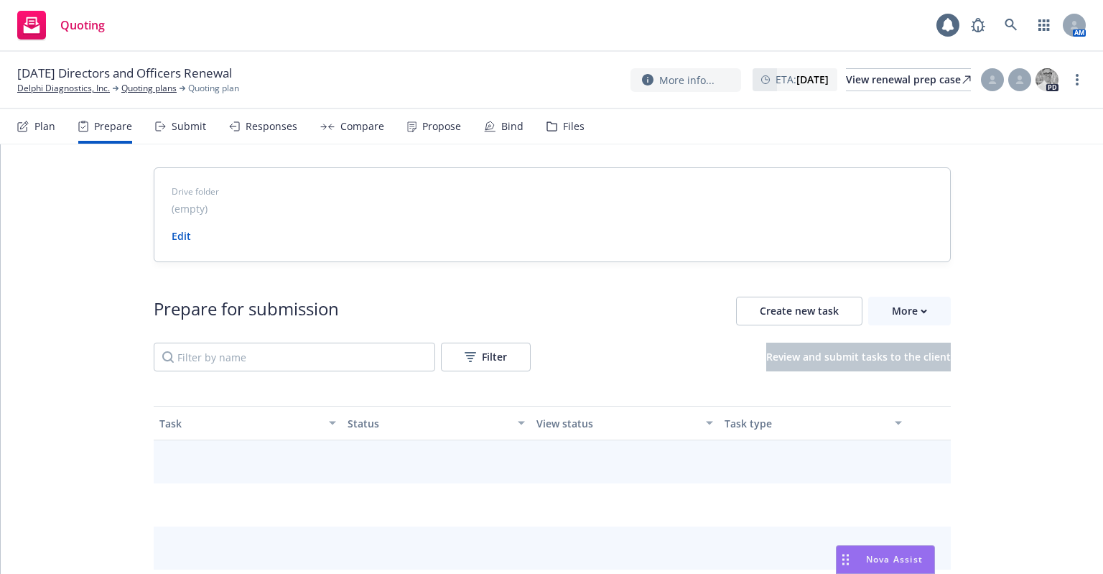
click at [201, 134] on div "Submit" at bounding box center [180, 126] width 51 height 34
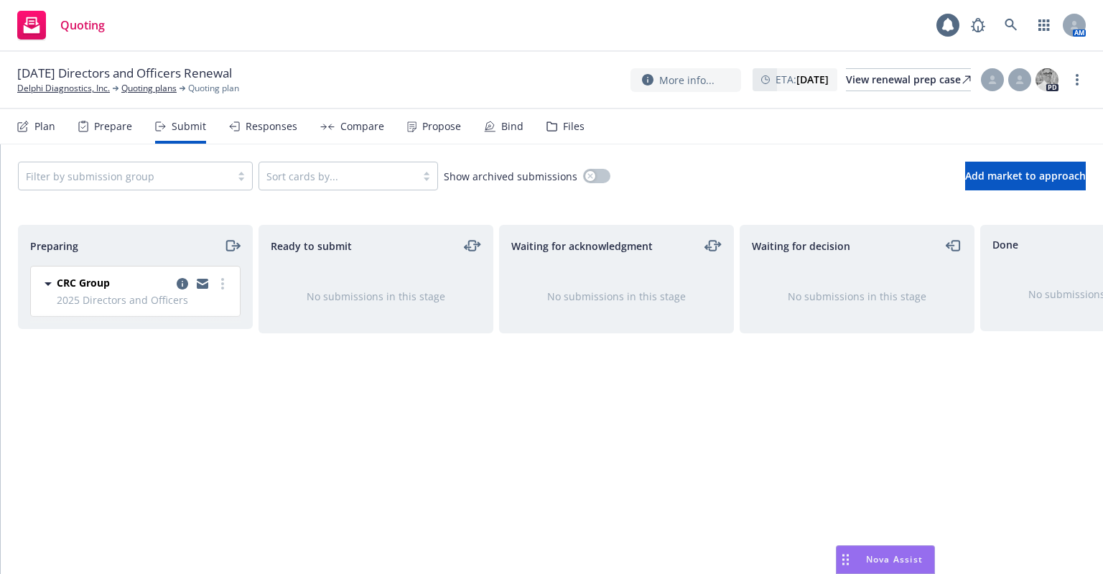
click at [570, 123] on div "Files" at bounding box center [574, 126] width 22 height 11
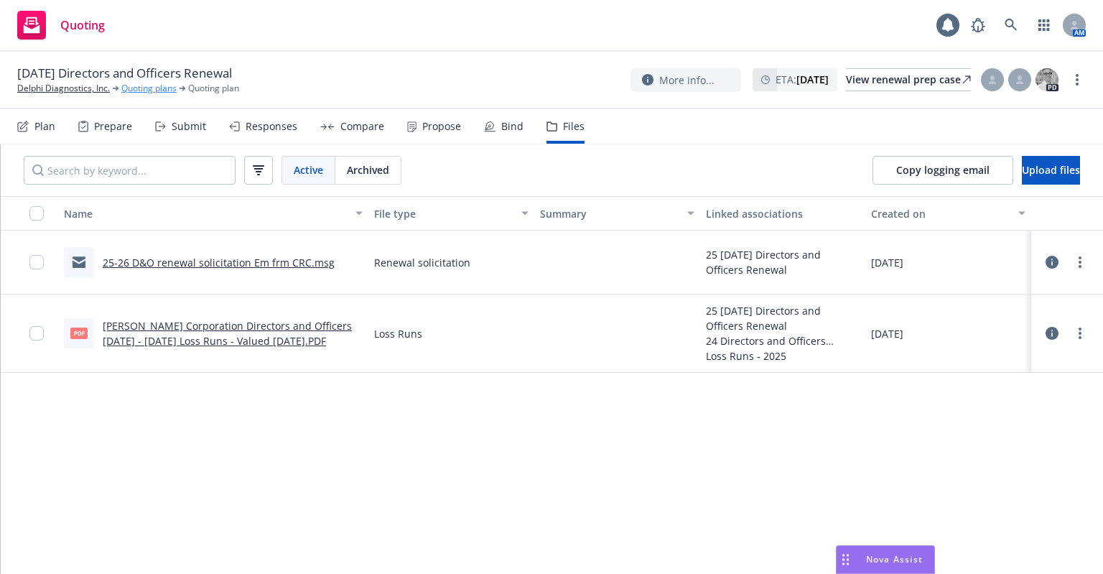
click at [126, 85] on link "Quoting plans" at bounding box center [148, 88] width 55 height 13
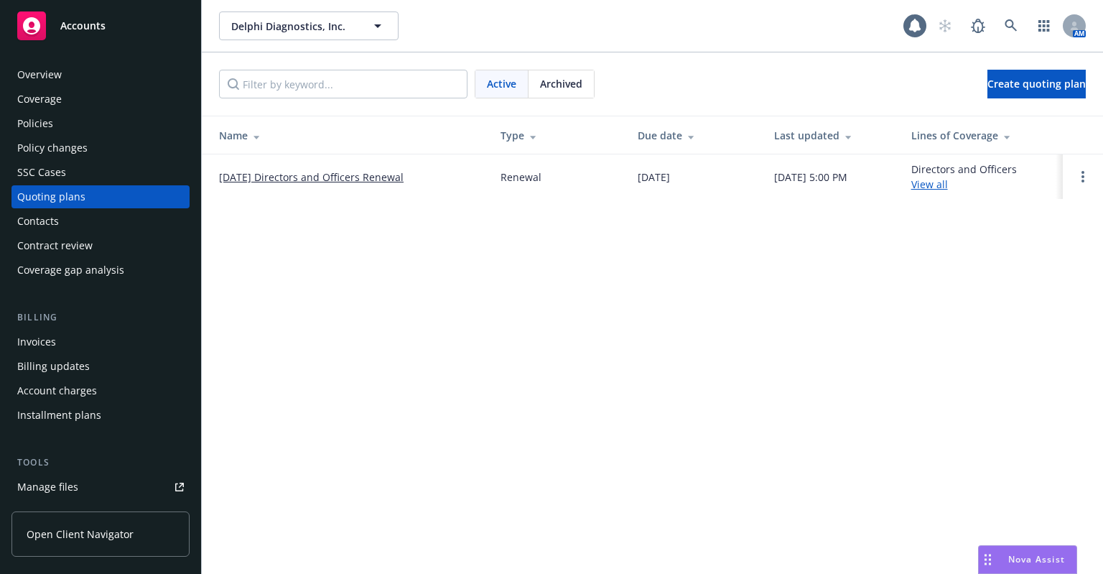
click at [52, 80] on div "Overview" at bounding box center [39, 74] width 45 height 23
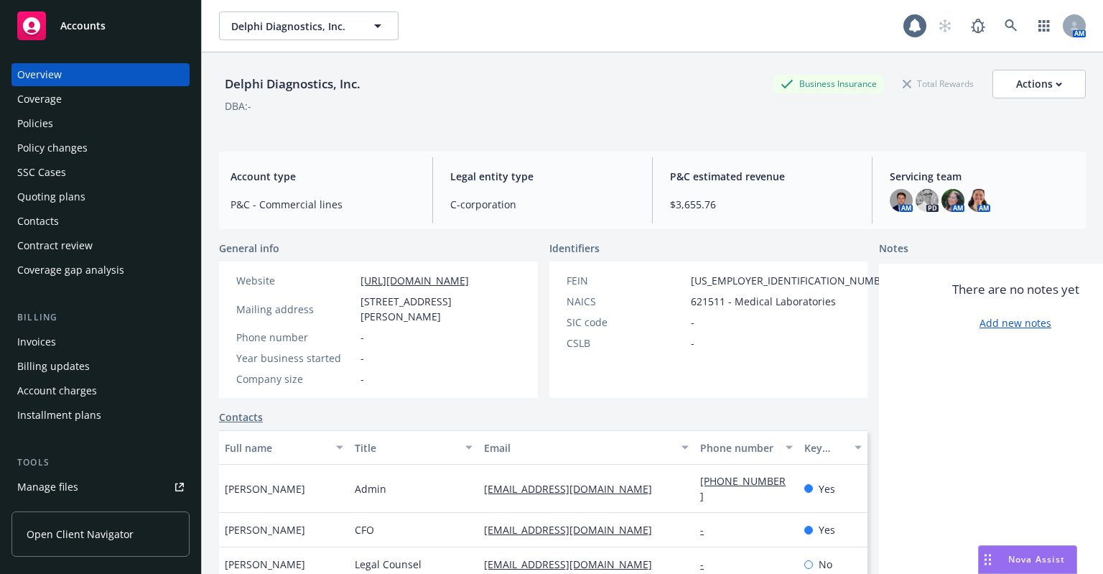
click at [50, 129] on div "Policies" at bounding box center [35, 123] width 36 height 23
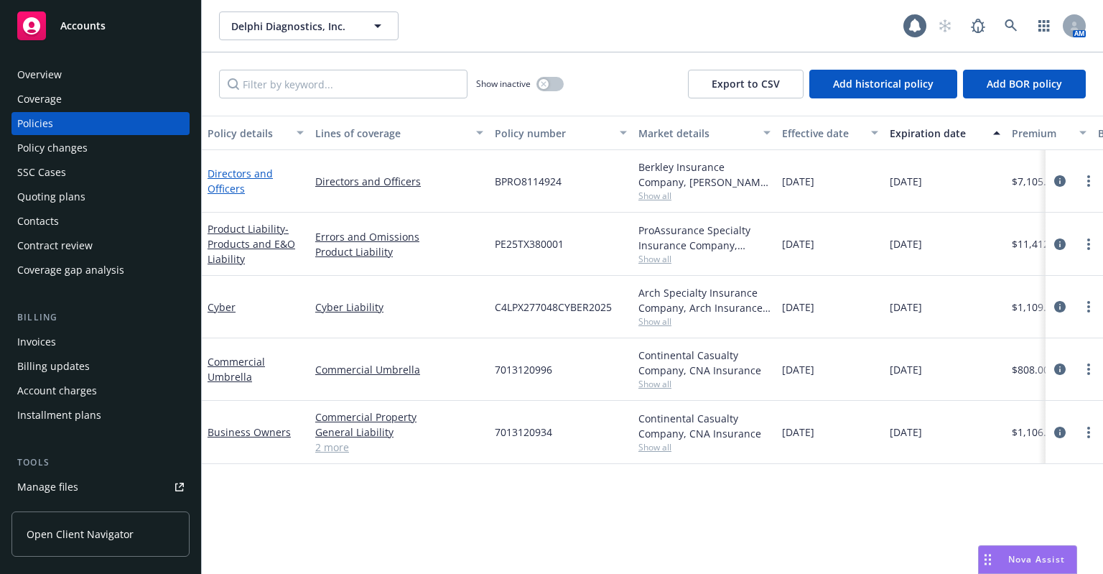
click at [238, 192] on link "Directors and Officers" at bounding box center [240, 181] width 65 height 29
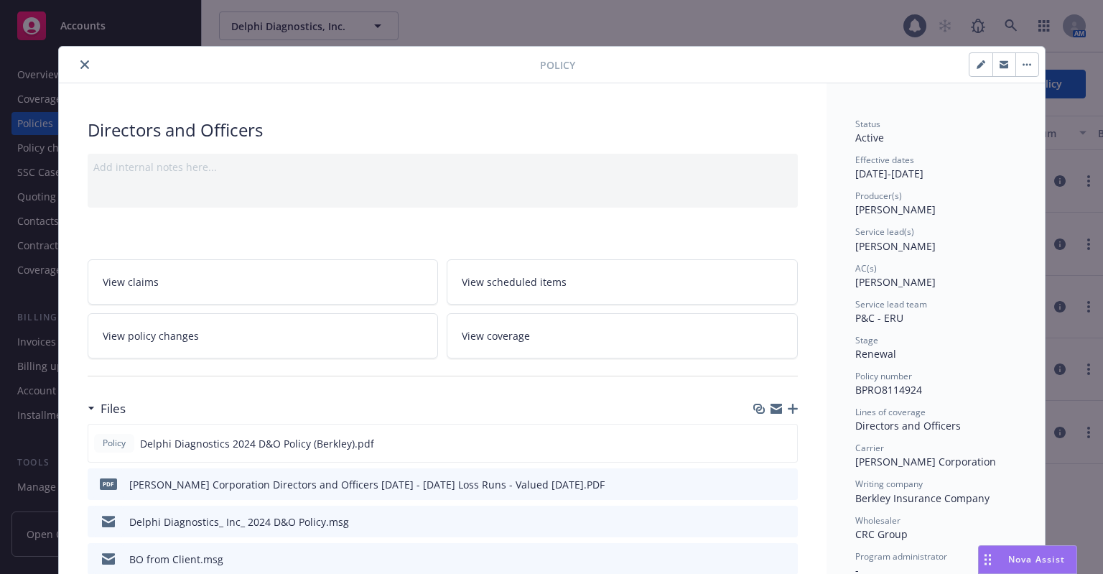
click at [80, 65] on icon "close" at bounding box center [84, 64] width 9 height 9
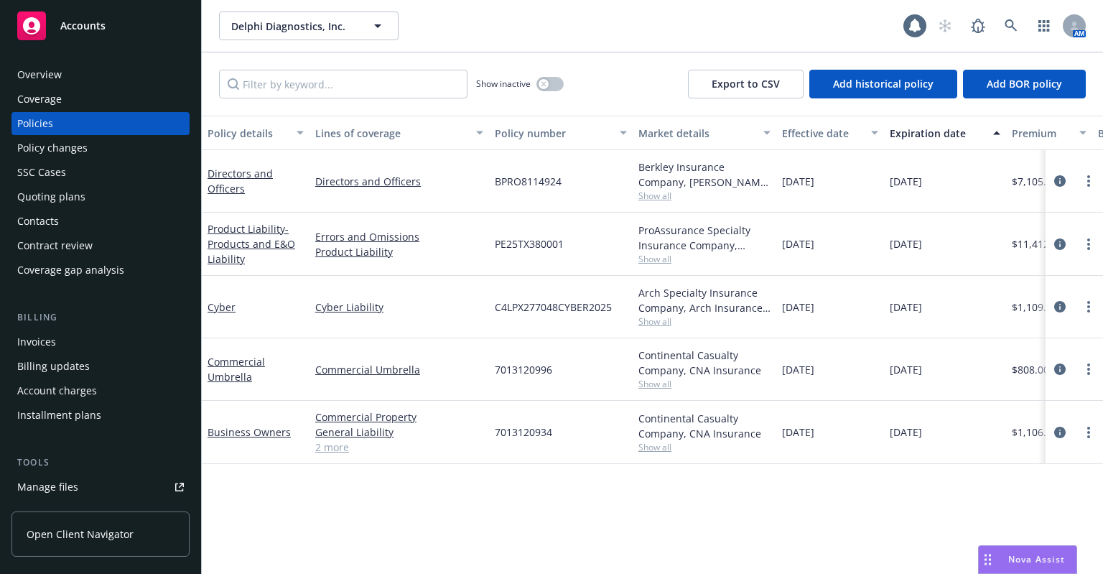
click at [88, 80] on div "Overview" at bounding box center [100, 74] width 167 height 23
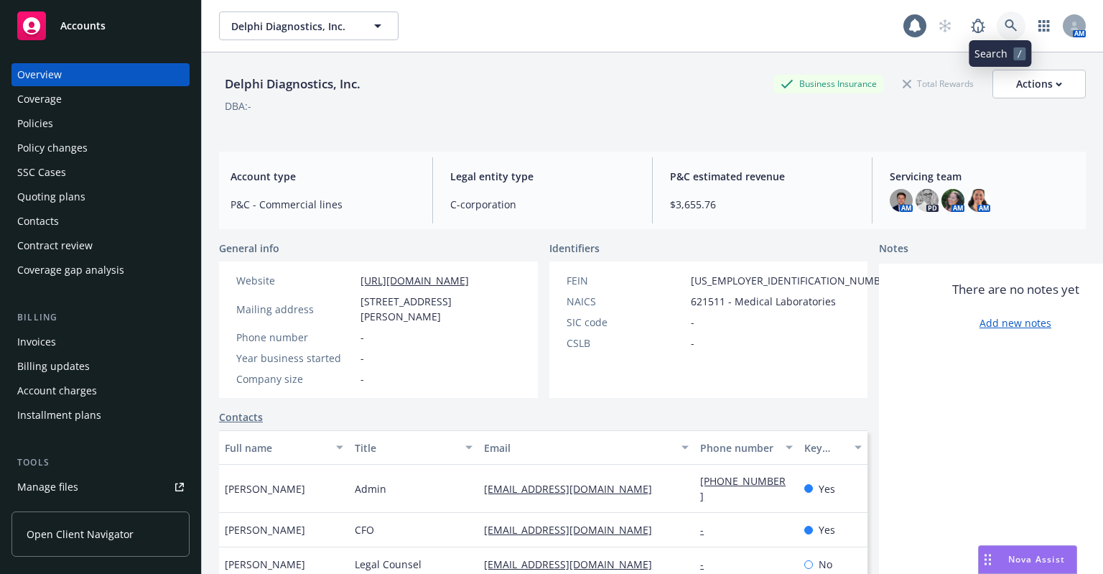
click at [1005, 19] on icon at bounding box center [1011, 25] width 13 height 13
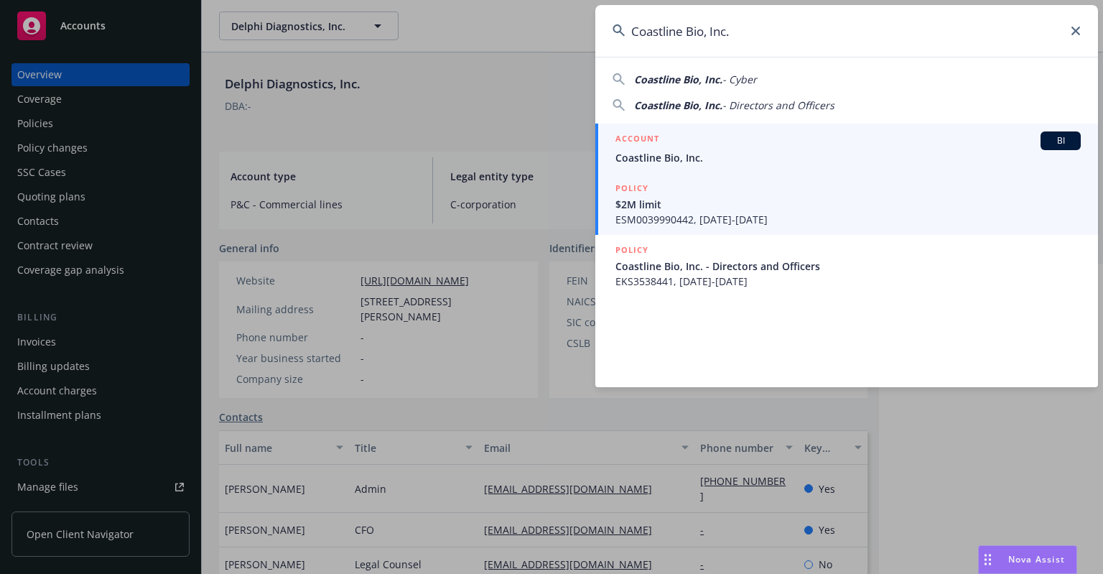
type input "Coastline Bio, Inc."
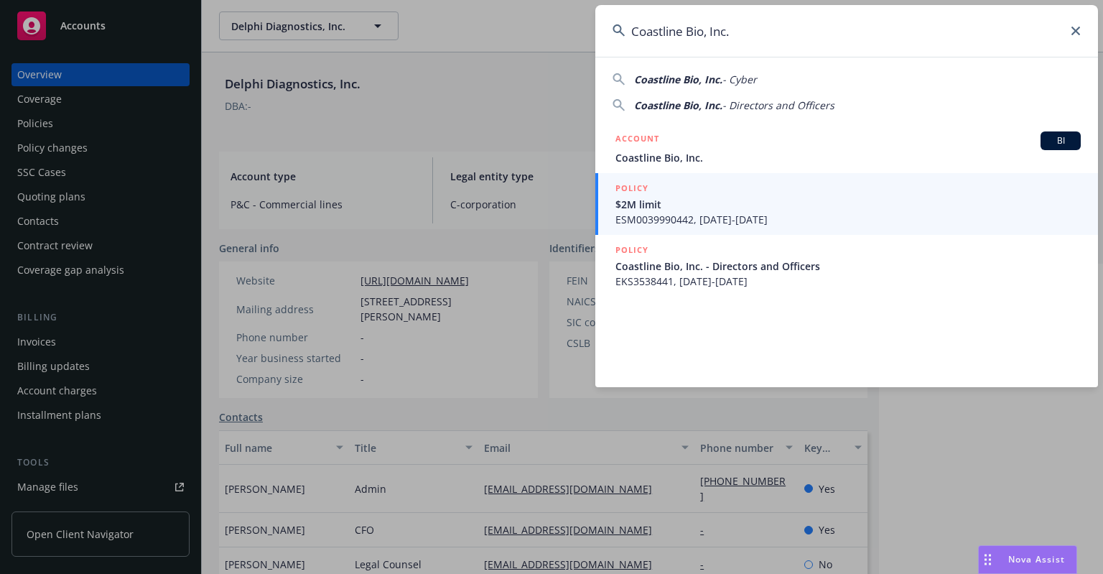
click at [703, 155] on span "Coastline Bio, Inc." at bounding box center [848, 157] width 465 height 15
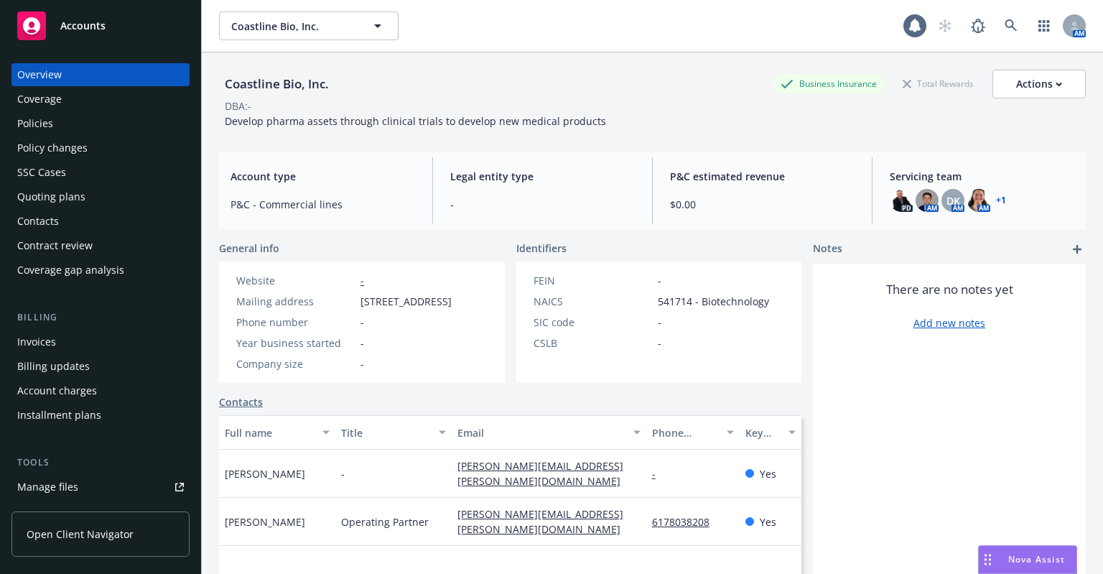
click at [46, 126] on div "Policies" at bounding box center [35, 123] width 36 height 23
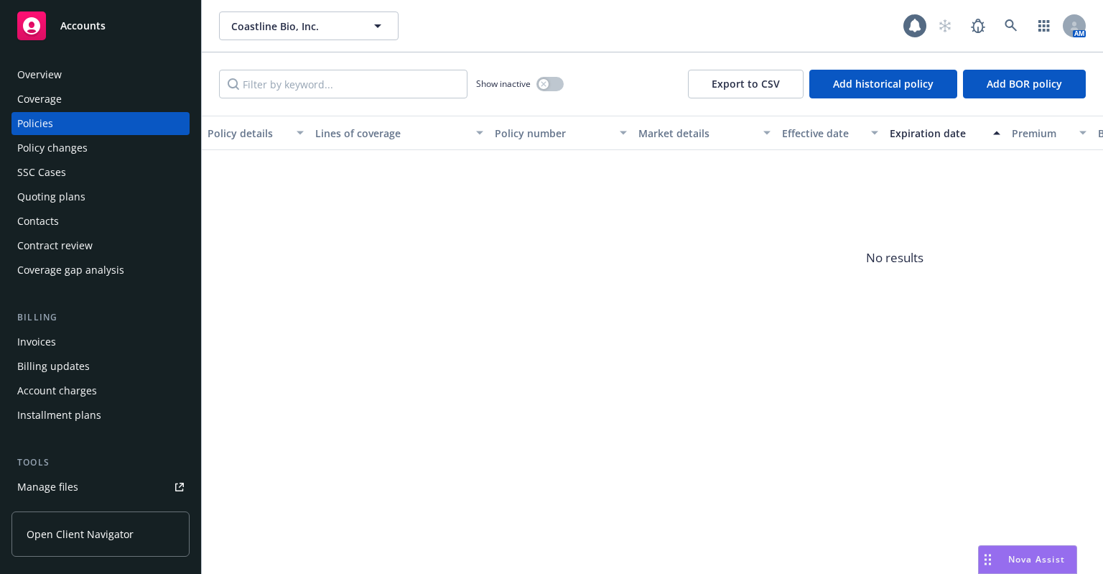
click at [60, 195] on div "Quoting plans" at bounding box center [51, 196] width 68 height 23
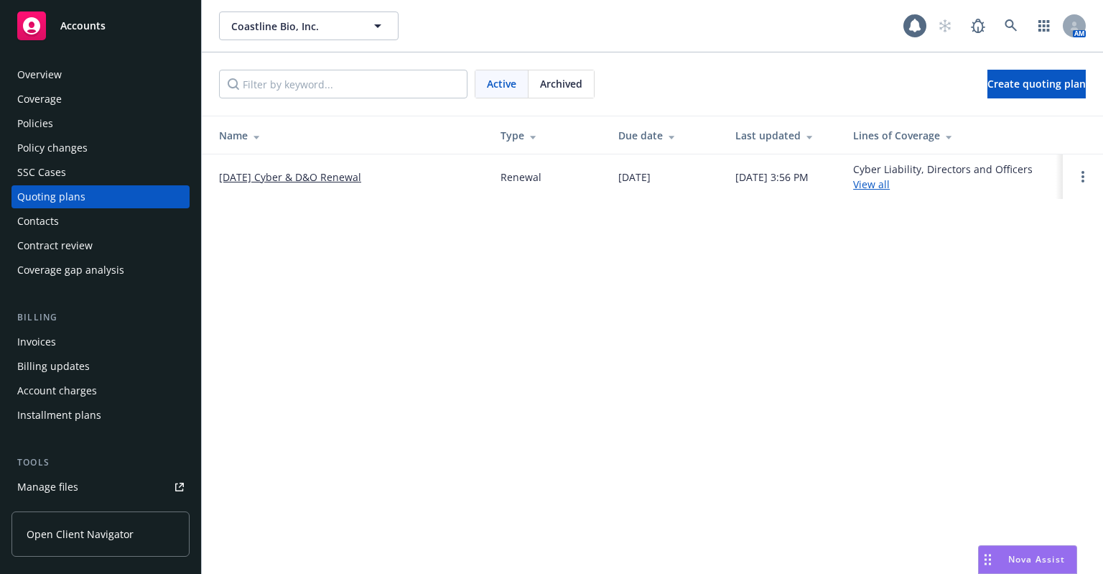
click at [261, 172] on link "08/15/2025 Cyber & D&O Renewal" at bounding box center [290, 177] width 142 height 15
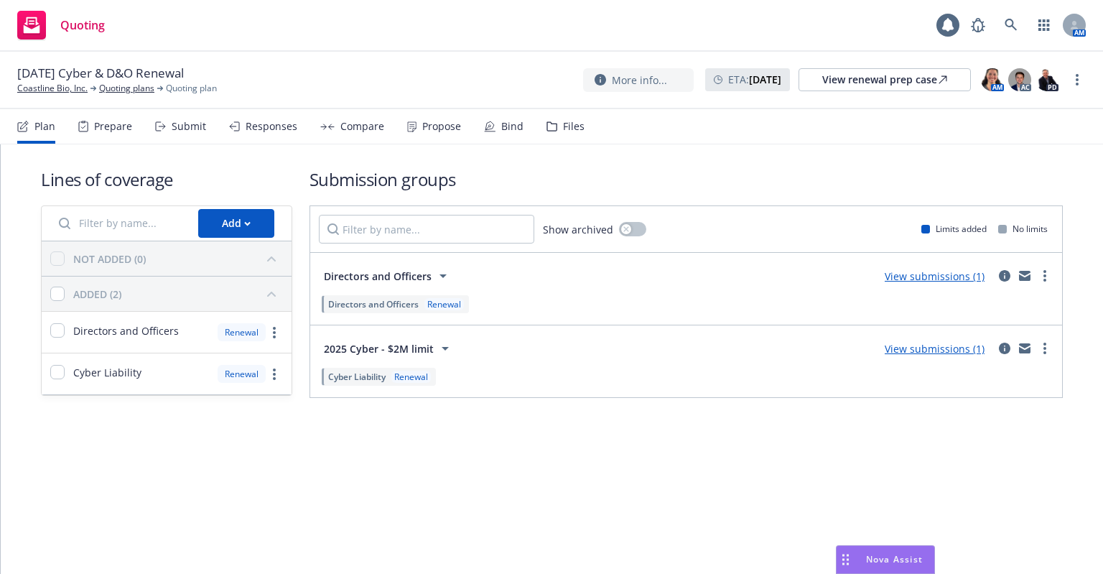
click at [115, 131] on div "Prepare" at bounding box center [113, 126] width 38 height 11
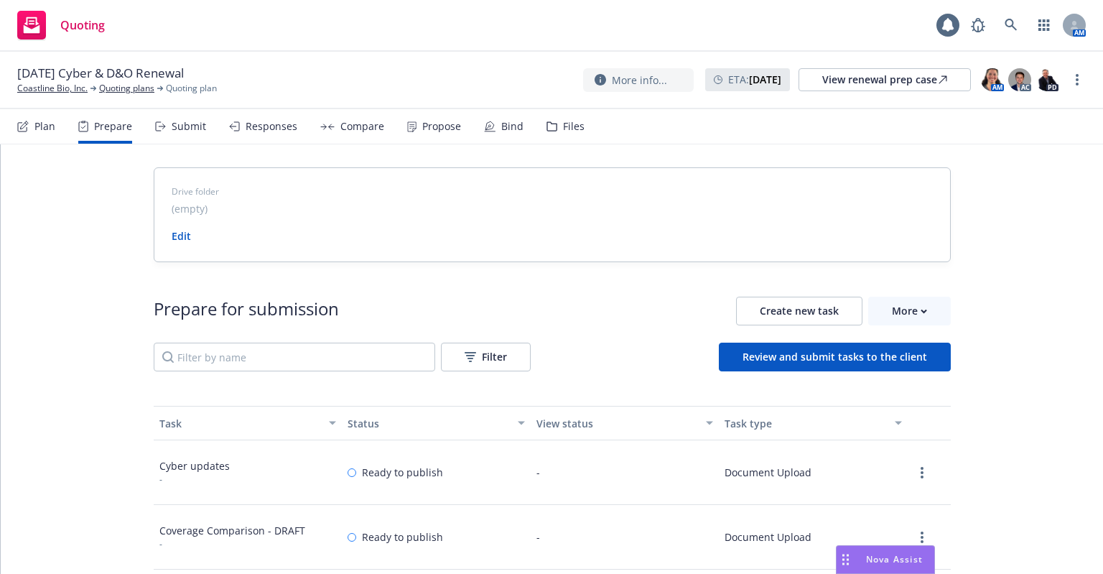
click at [505, 129] on div "Bind" at bounding box center [512, 126] width 22 height 11
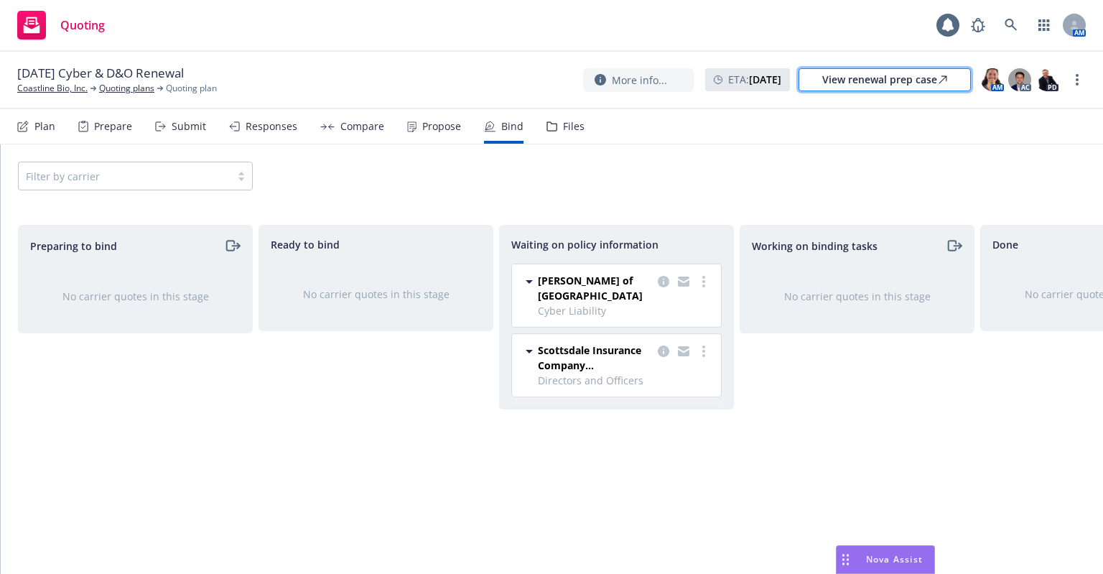
click at [853, 85] on div "View renewal prep case" at bounding box center [884, 80] width 125 height 22
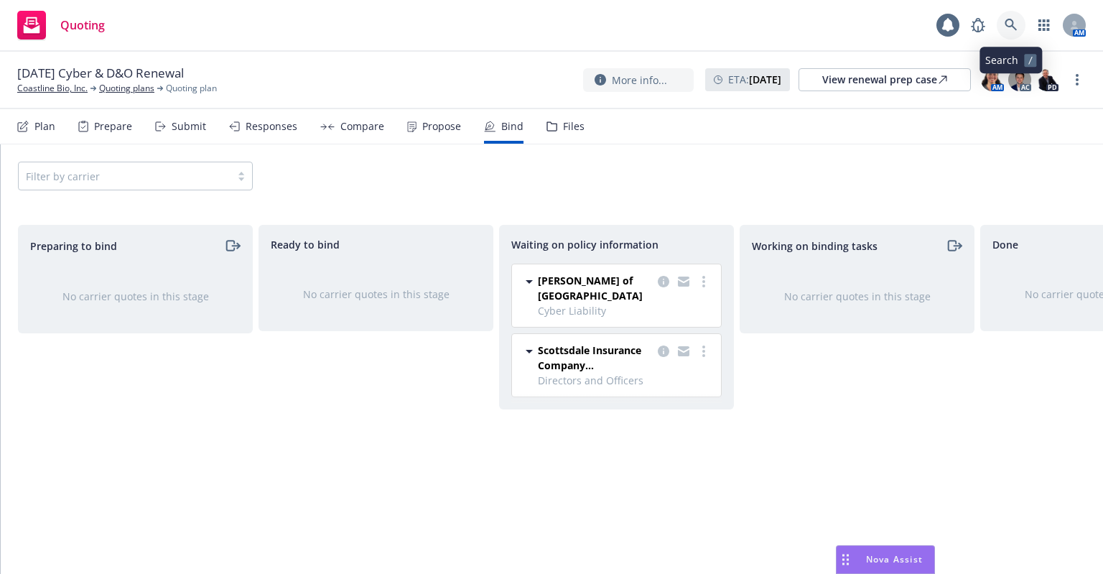
click at [1006, 25] on icon at bounding box center [1011, 25] width 13 height 13
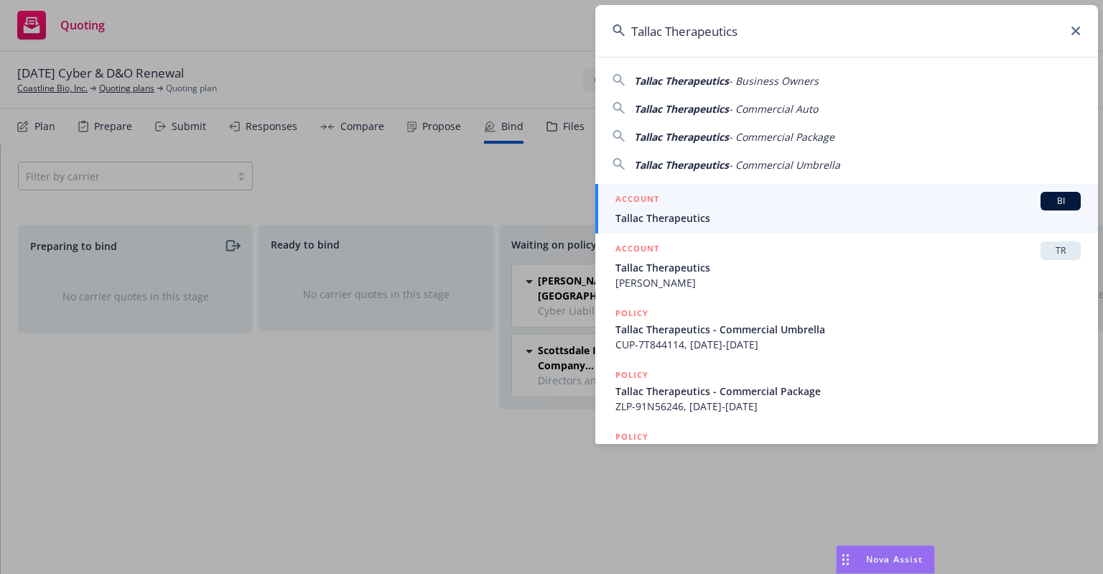
type input "Tallac Therapeutics"
click at [743, 209] on div "ACCOUNT BI" at bounding box center [848, 201] width 465 height 19
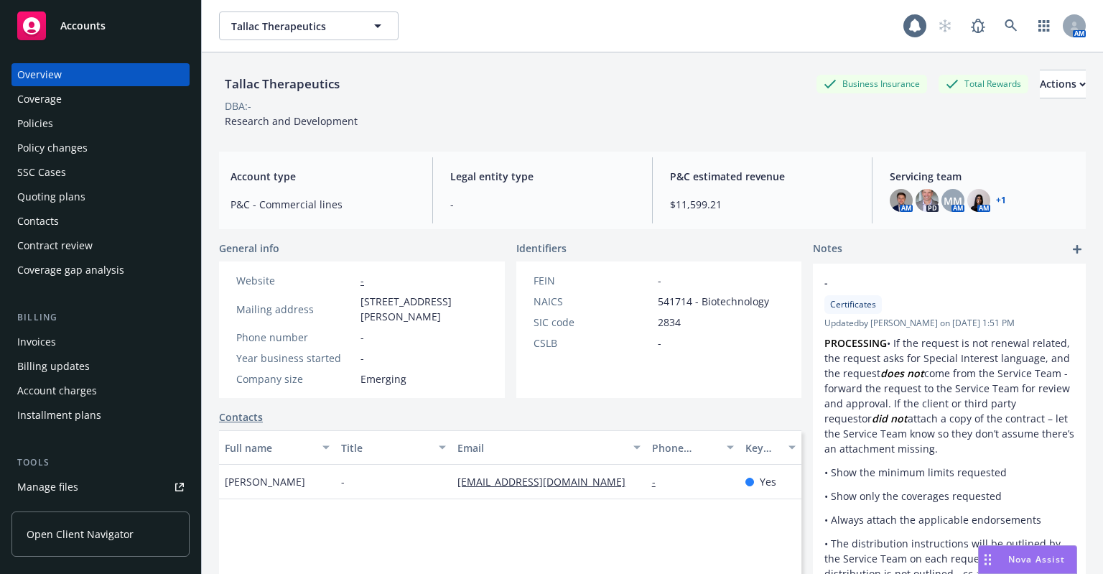
click at [56, 127] on div "Policies" at bounding box center [100, 123] width 167 height 23
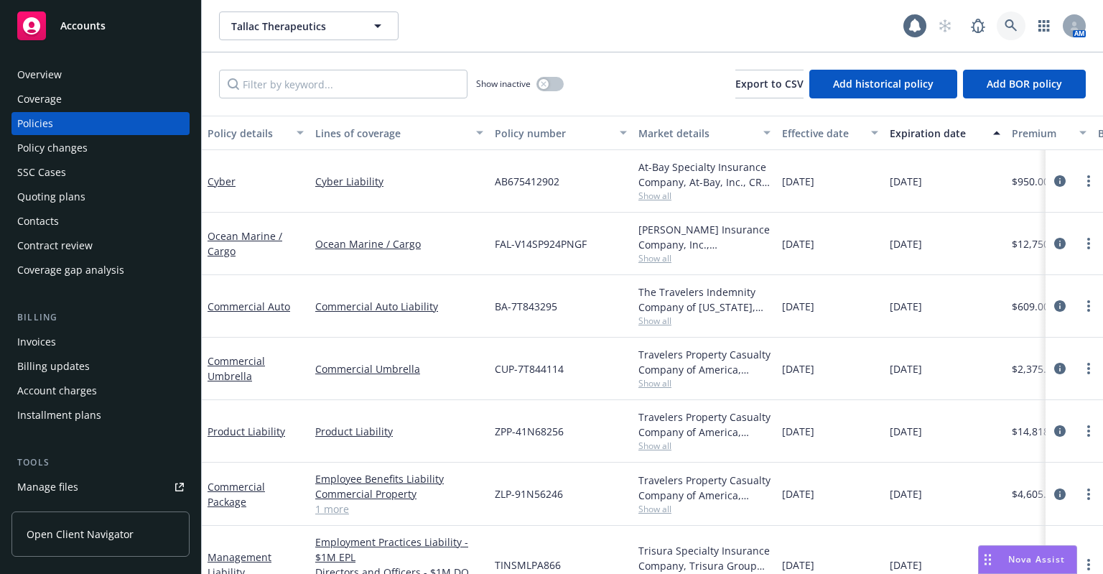
click at [1007, 23] on icon at bounding box center [1011, 25] width 13 height 13
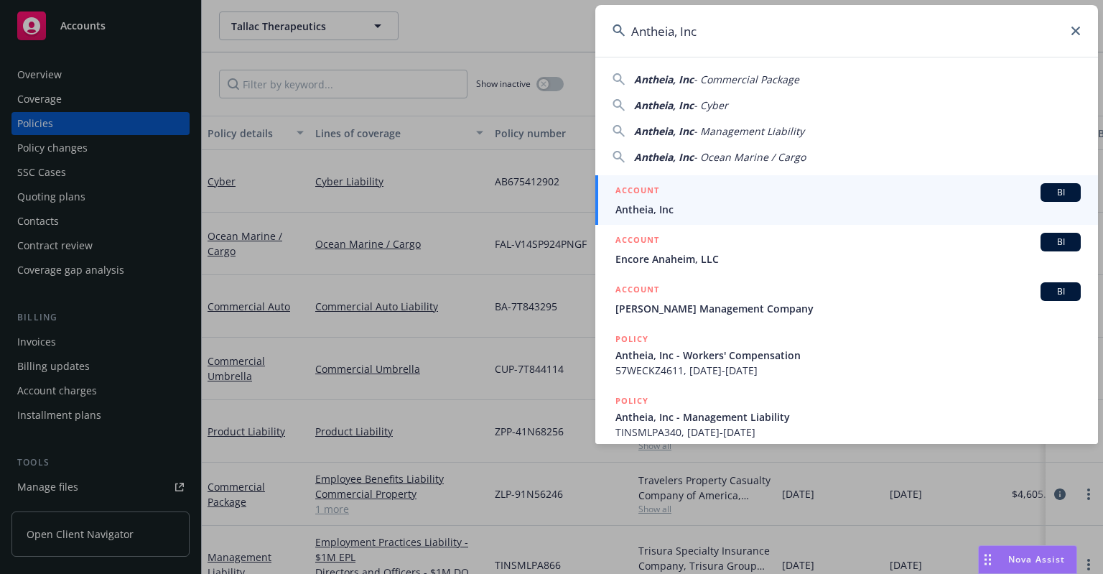
type input "Antheia, Inc"
click at [647, 209] on span "Antheia, Inc" at bounding box center [848, 209] width 465 height 15
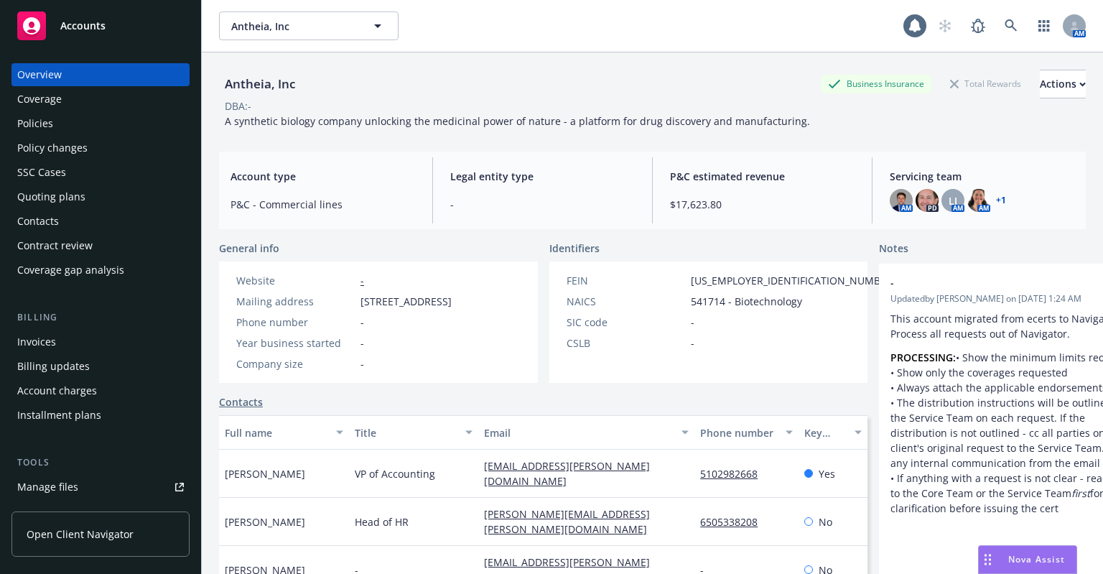
click at [51, 129] on div "Policies" at bounding box center [35, 123] width 36 height 23
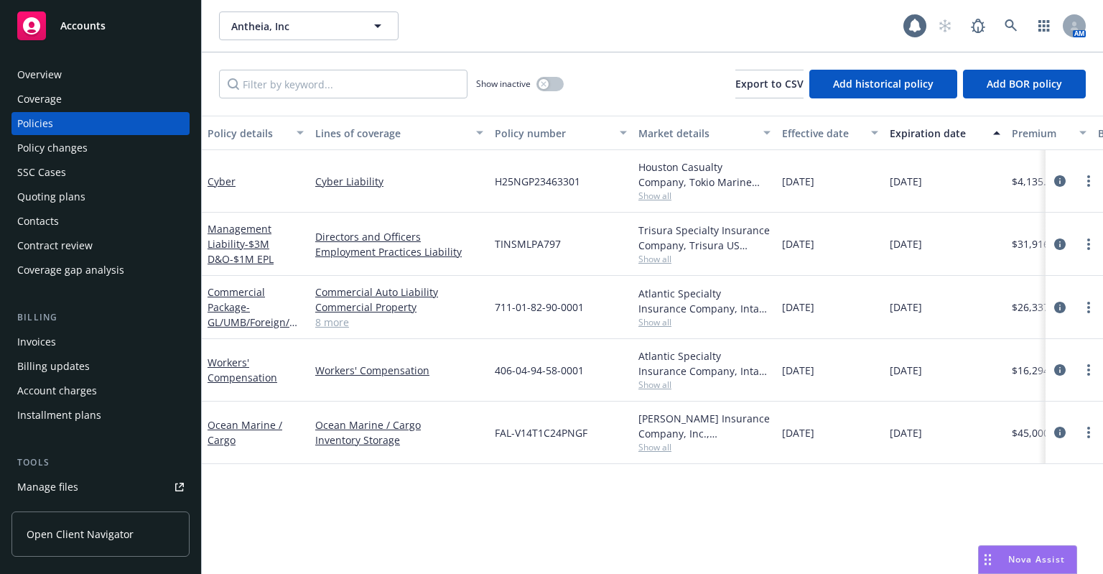
click at [61, 190] on div "Quoting plans" at bounding box center [51, 196] width 68 height 23
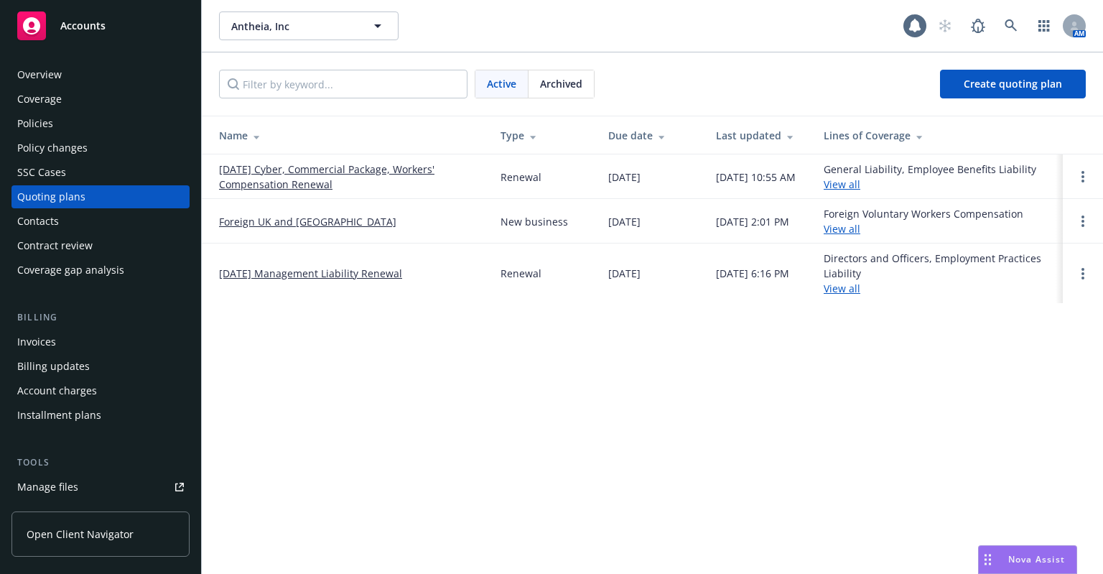
click at [427, 165] on link "09/05/25 Cyber, Commercial Package, Workers' Compensation Renewal" at bounding box center [348, 177] width 259 height 30
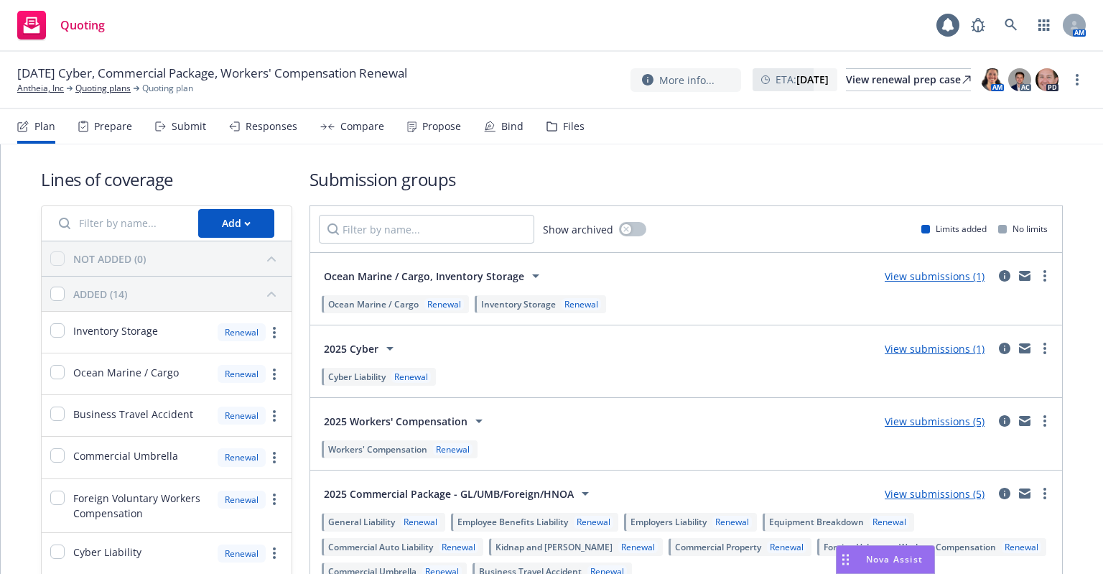
click at [428, 134] on div "Propose" at bounding box center [434, 126] width 54 height 34
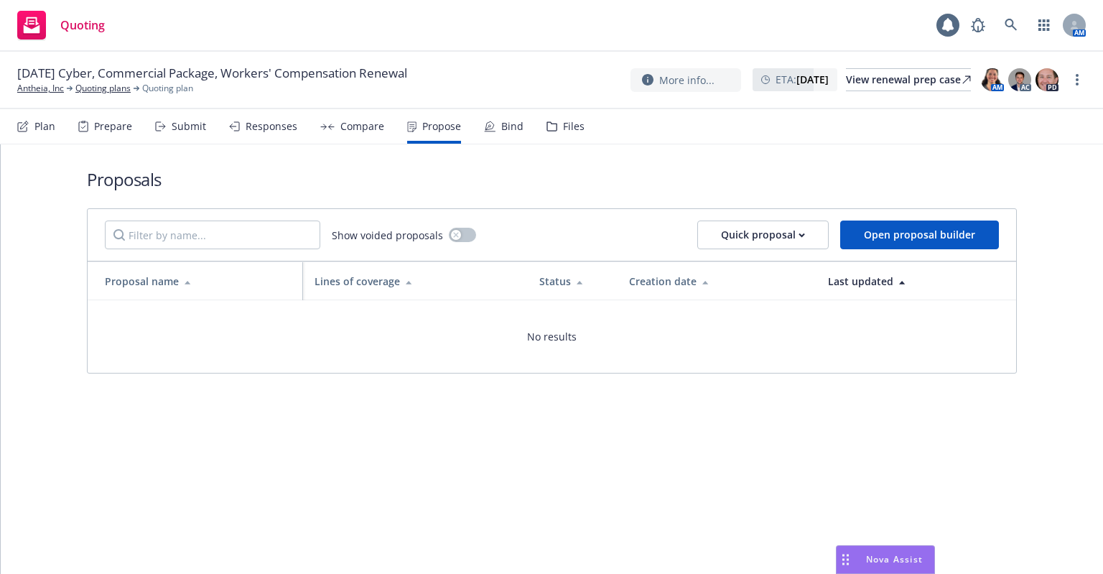
click at [353, 128] on div "Compare" at bounding box center [362, 126] width 44 height 11
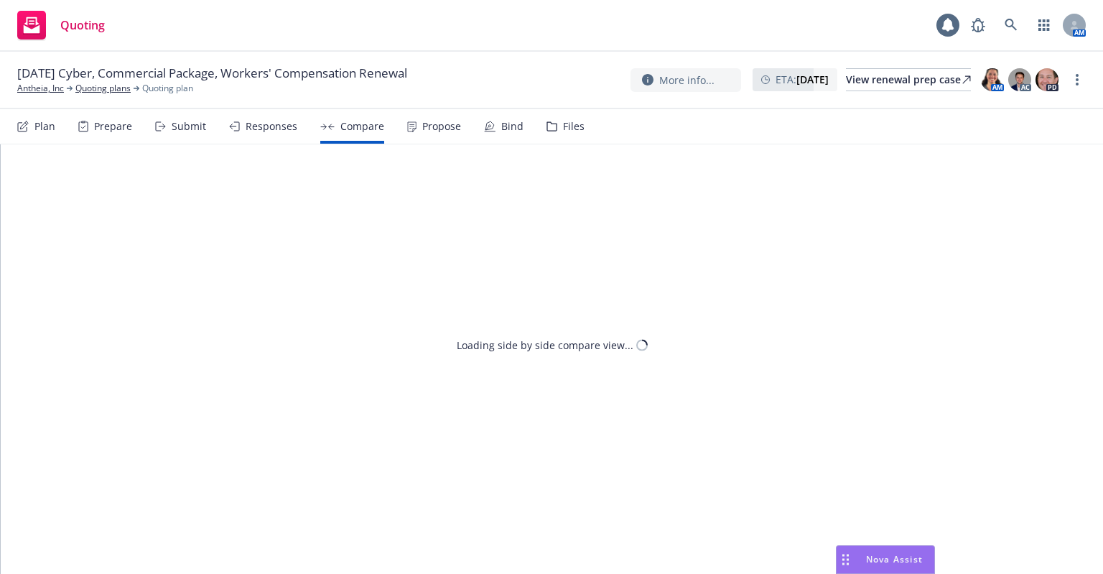
click at [288, 134] on div "Responses" at bounding box center [263, 126] width 68 height 34
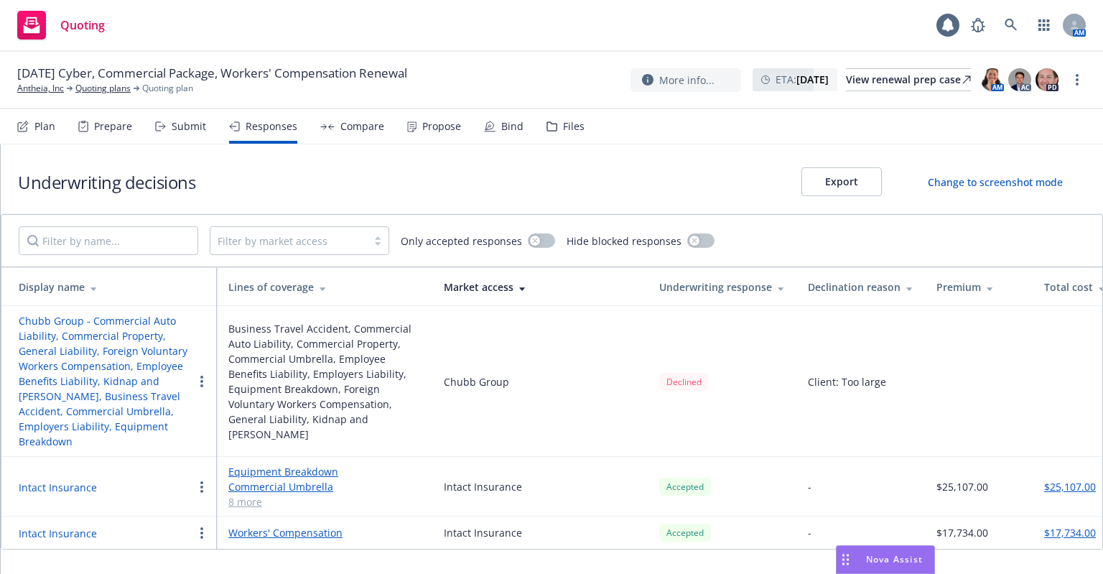
click at [190, 134] on div "Submit" at bounding box center [180, 126] width 51 height 34
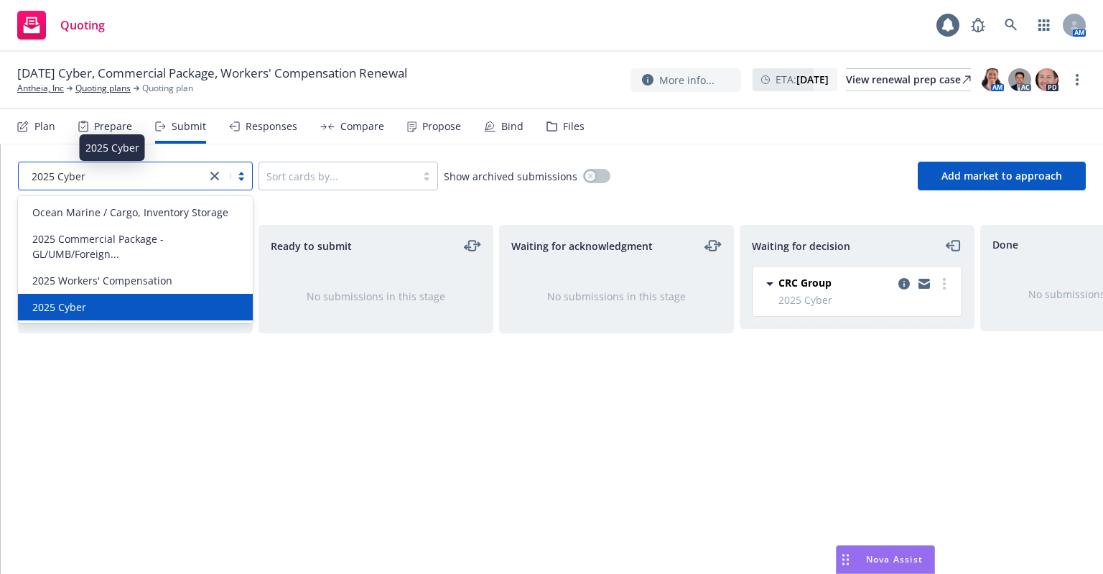
click at [92, 179] on div "2025 Cyber" at bounding box center [112, 176] width 173 height 15
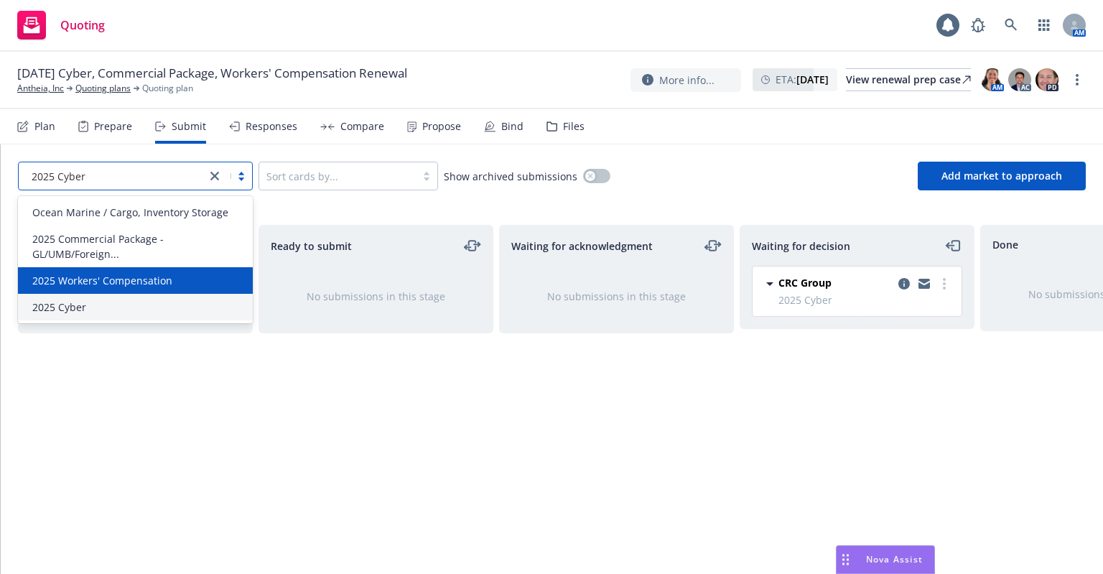
click at [88, 286] on span "2025 Workers' Compensation" at bounding box center [102, 280] width 140 height 15
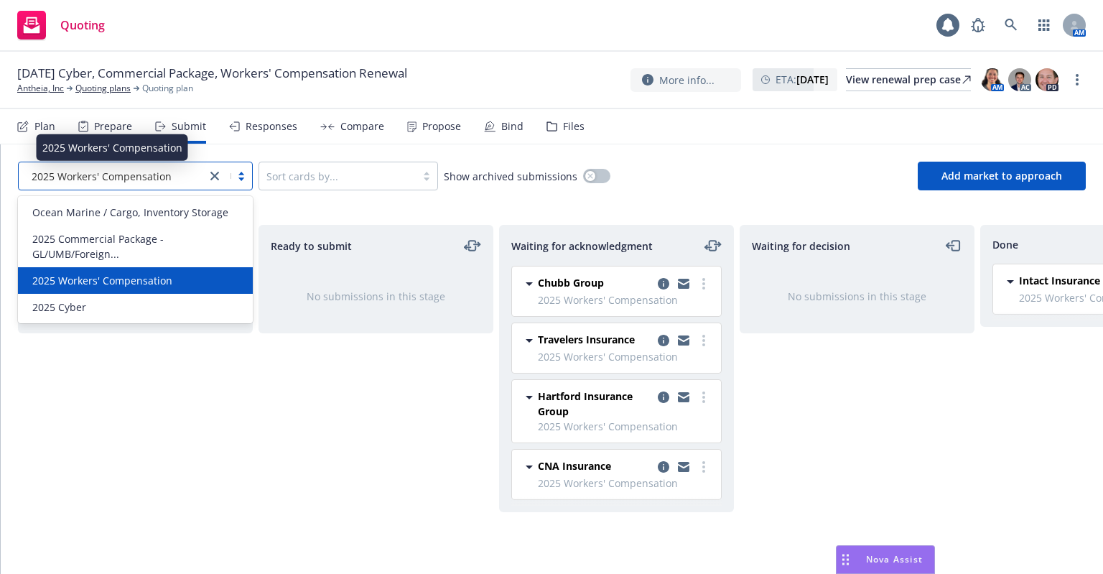
click at [86, 180] on span "2025 Workers' Compensation" at bounding box center [102, 176] width 140 height 15
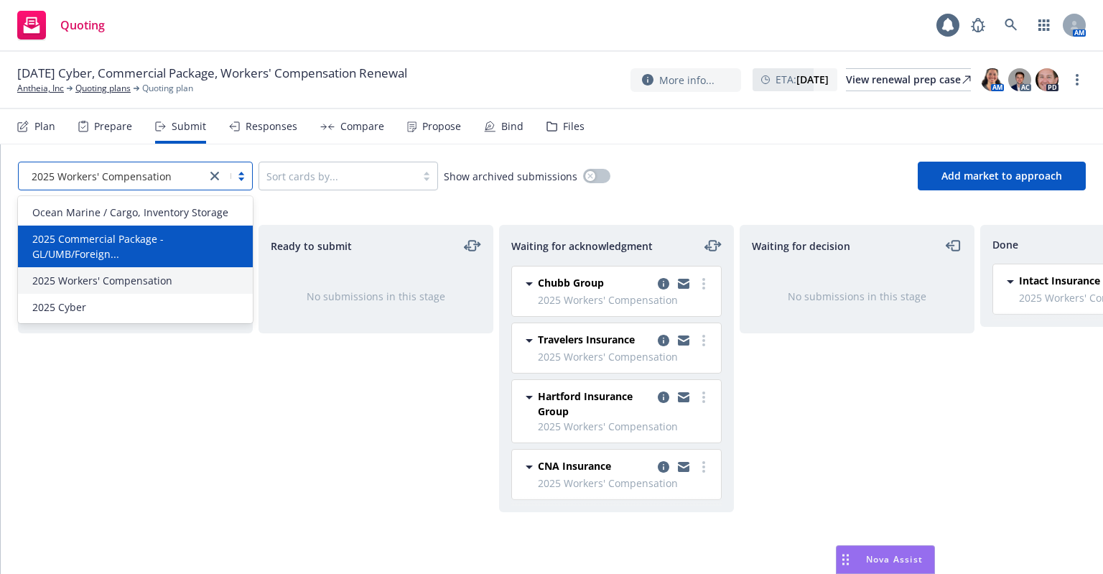
click at [80, 237] on span "2025 Commercial Package - GL/UMB/Foreign..." at bounding box center [138, 246] width 212 height 30
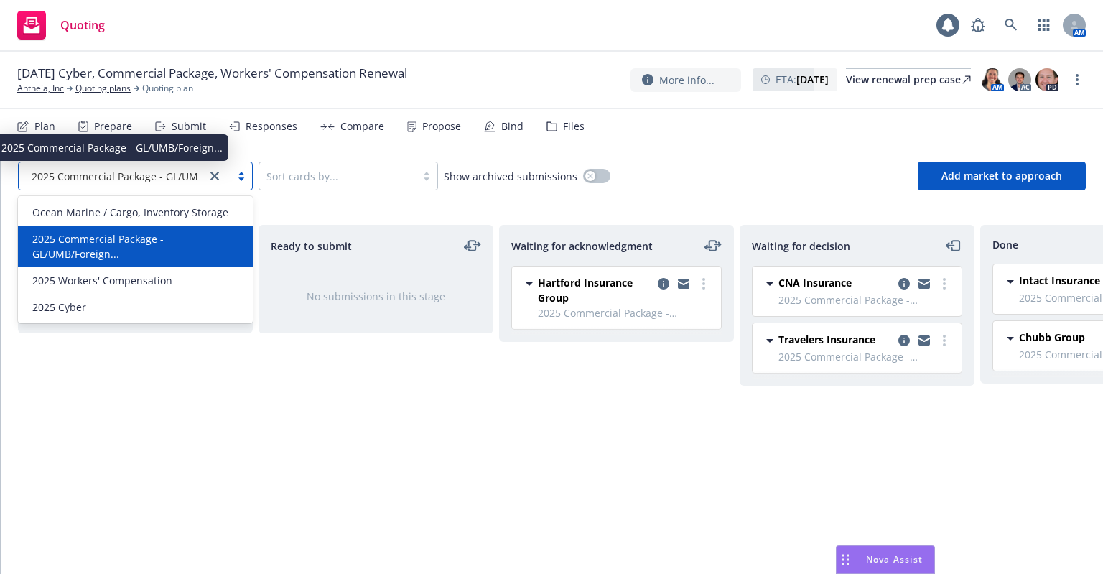
click at [82, 180] on span "2025 Commercial Package - GL/UMB/Foreign..." at bounding box center [142, 176] width 221 height 15
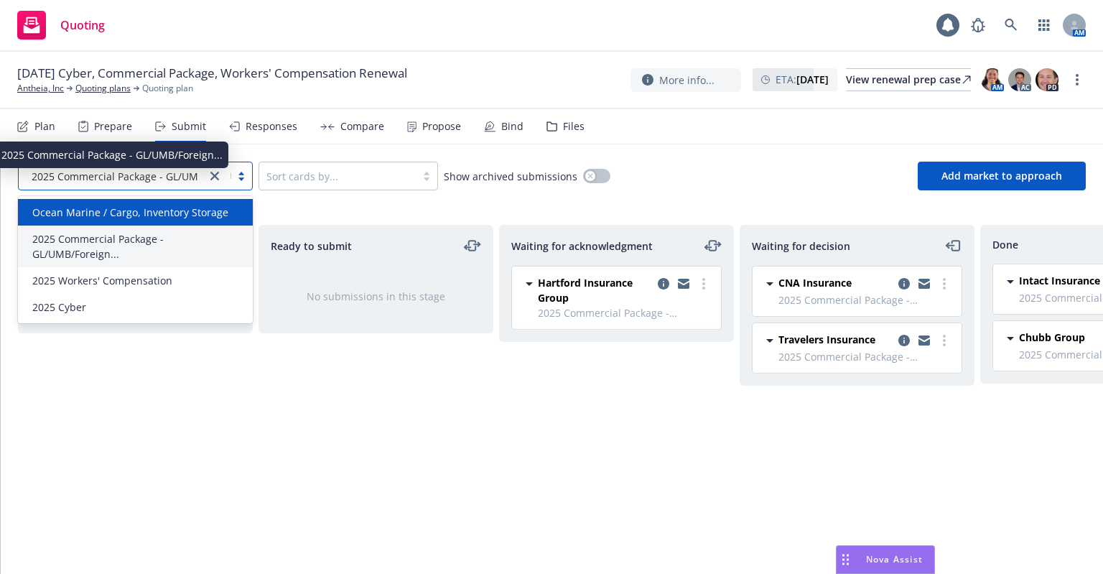
click at [82, 200] on div "Ocean Marine / Cargo, Inventory Storage" at bounding box center [135, 212] width 235 height 27
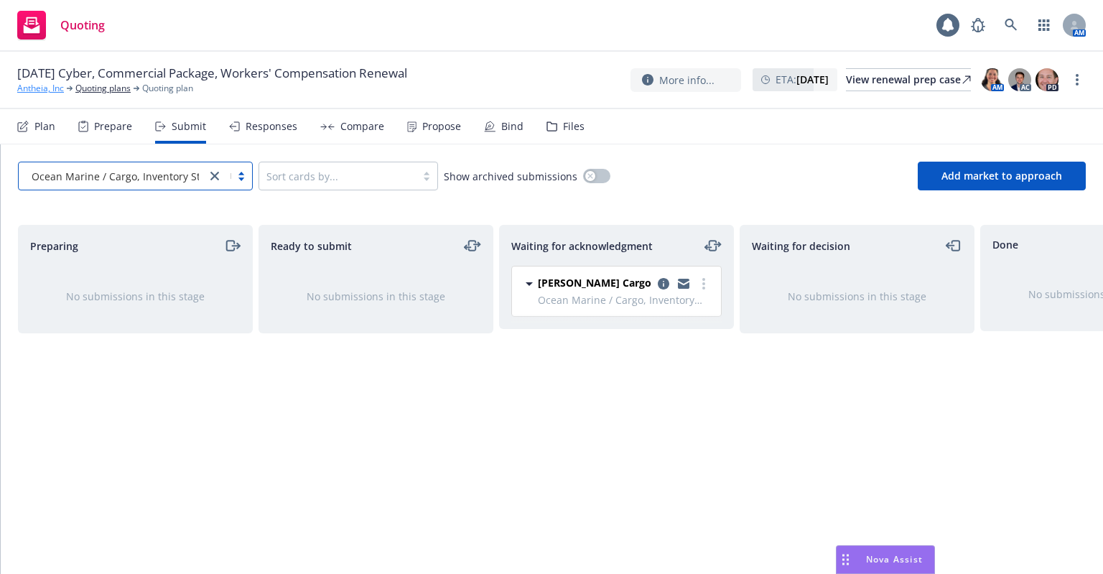
click at [50, 89] on link "Antheia, Inc" at bounding box center [40, 88] width 47 height 13
